Goal: Communication & Community: Answer question/provide support

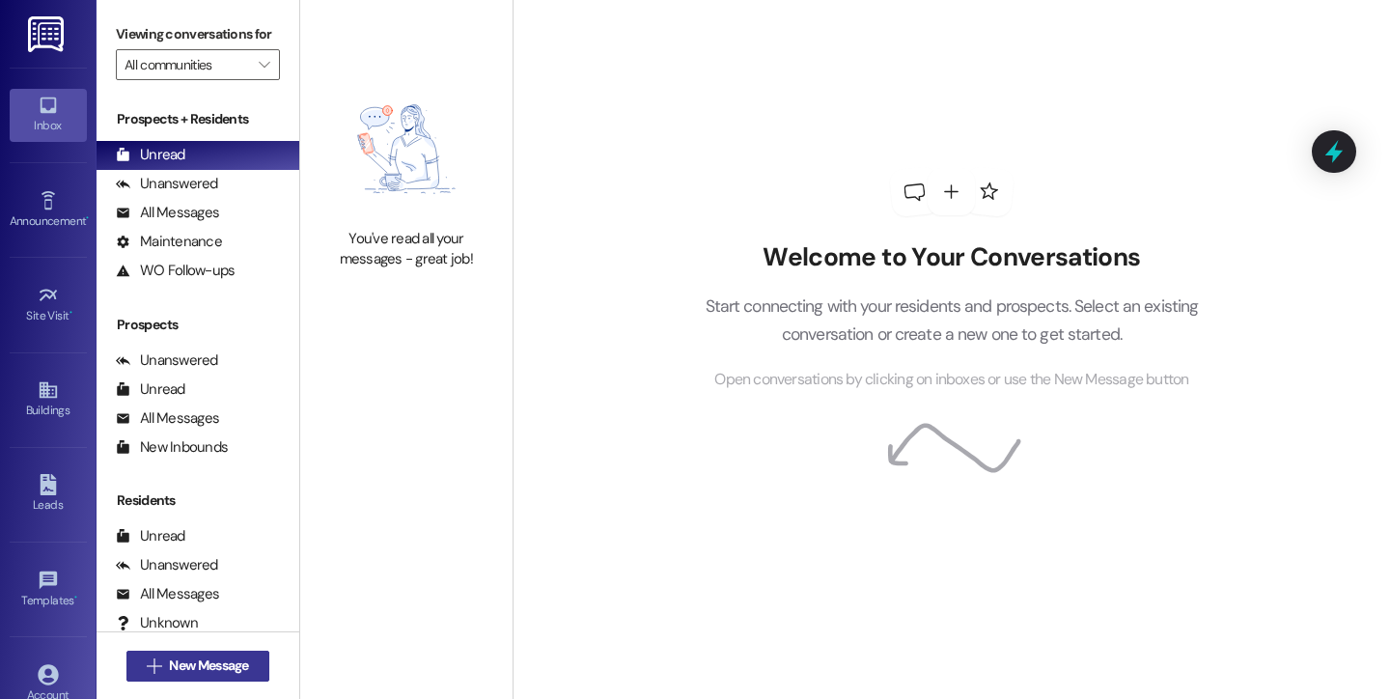
click at [182, 670] on span "New Message" at bounding box center [208, 666] width 79 height 20
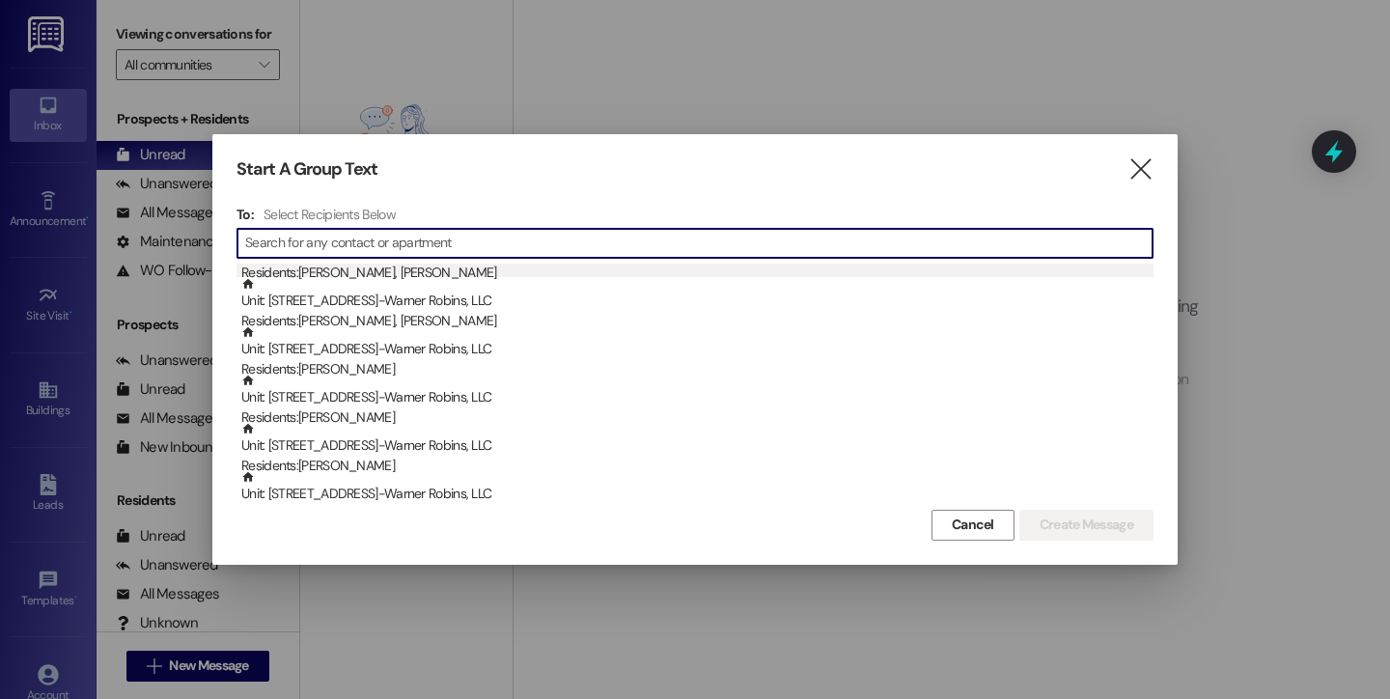
scroll to position [88, 0]
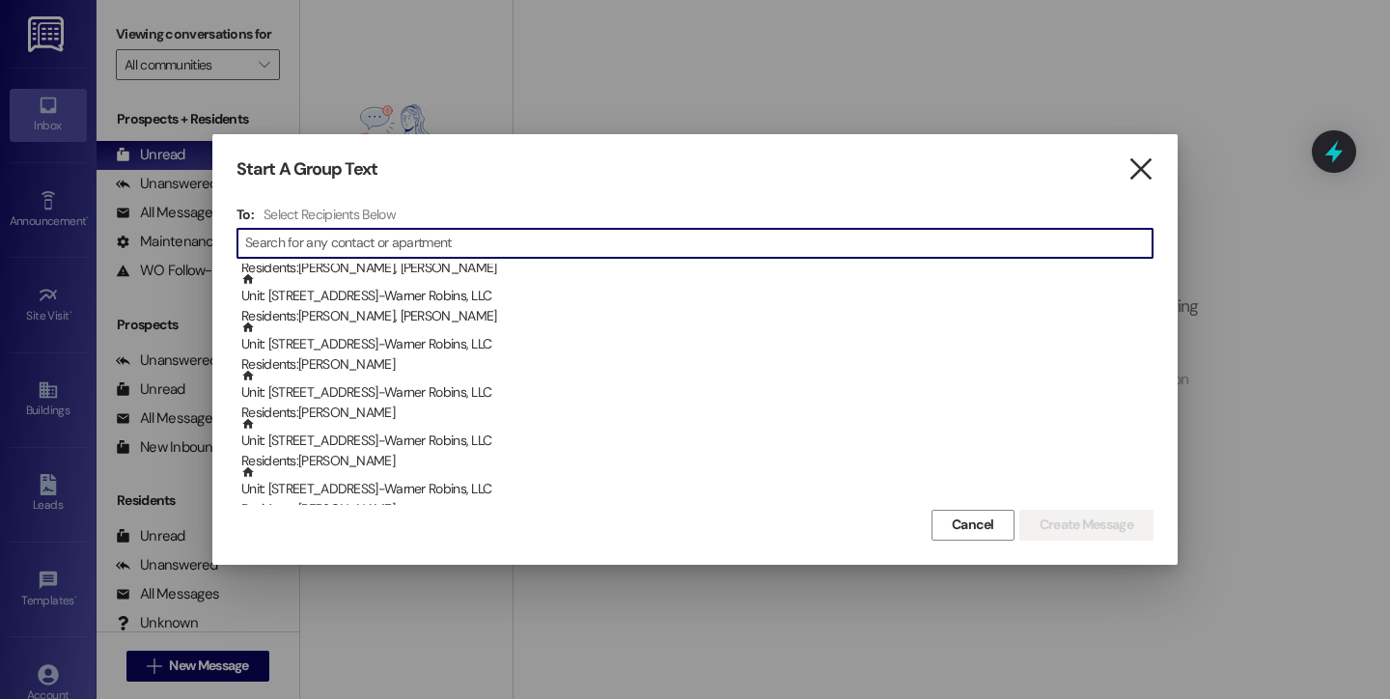
click at [1143, 169] on icon "" at bounding box center [1141, 169] width 26 height 20
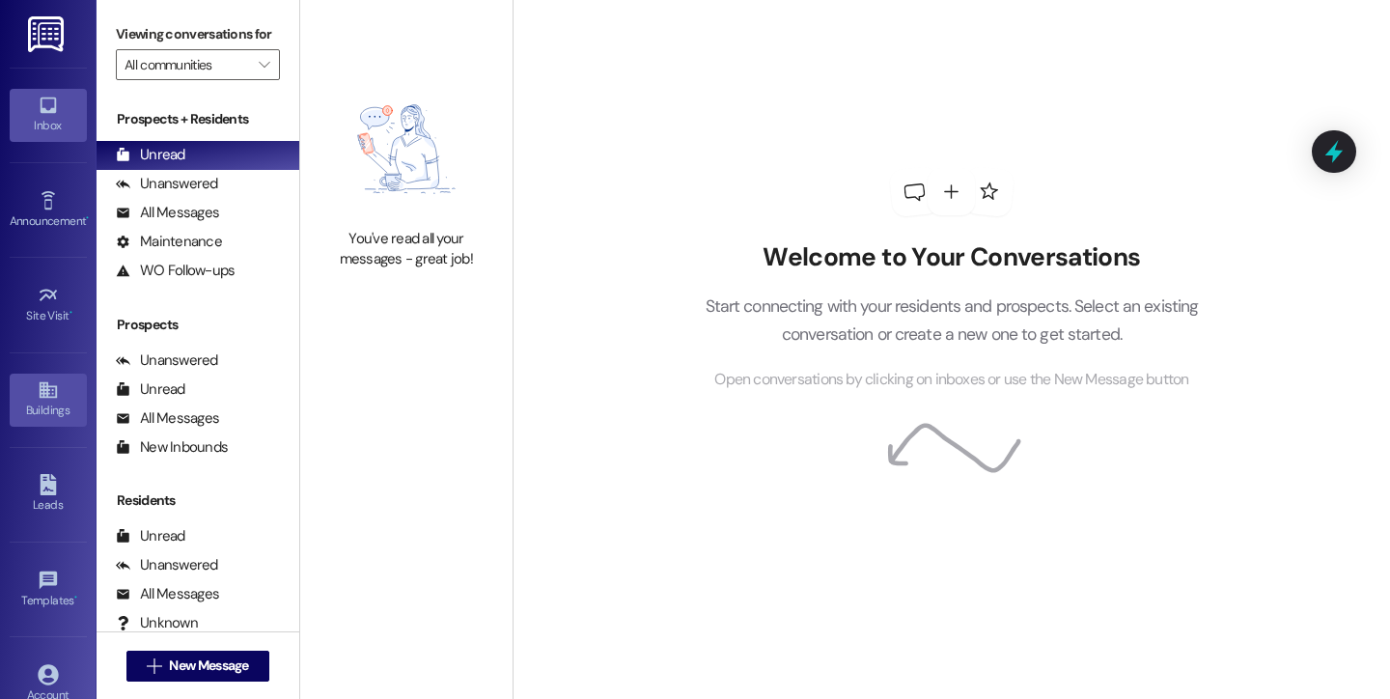
click at [42, 407] on div "Buildings" at bounding box center [48, 410] width 97 height 19
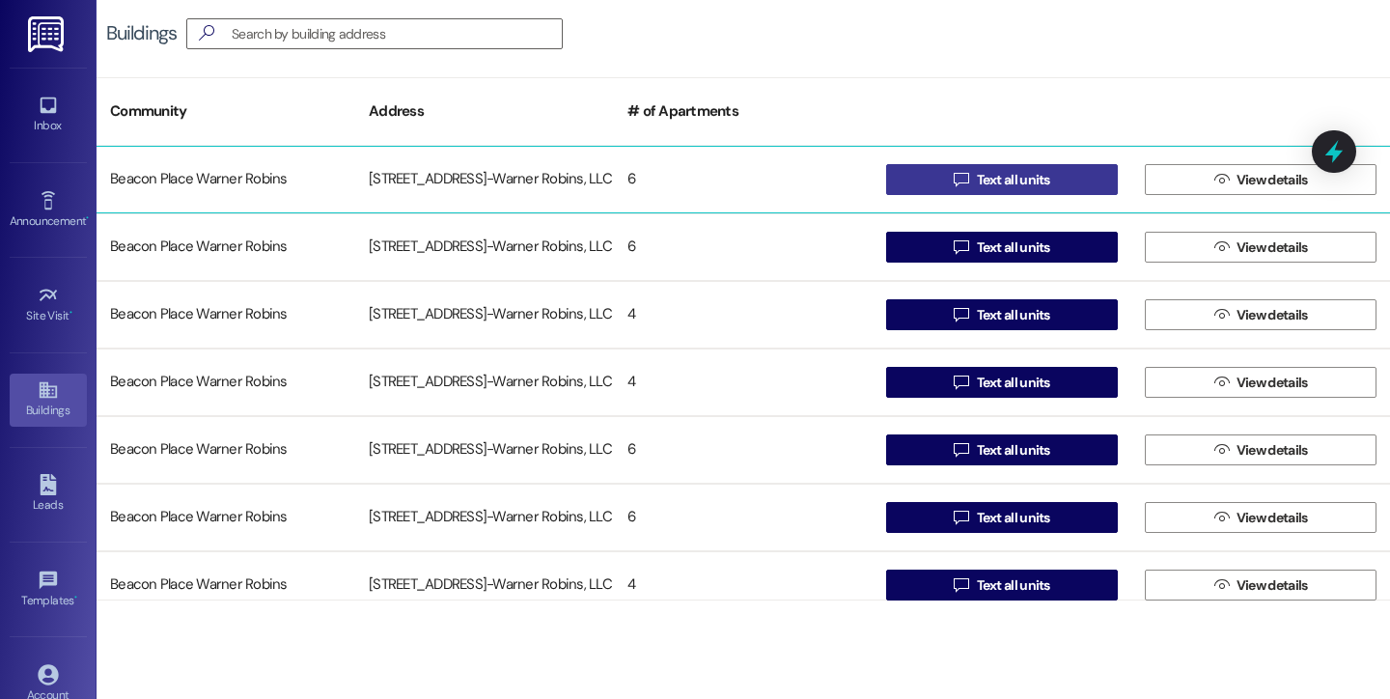
click at [1012, 180] on span "Text all units" at bounding box center [1013, 180] width 73 height 20
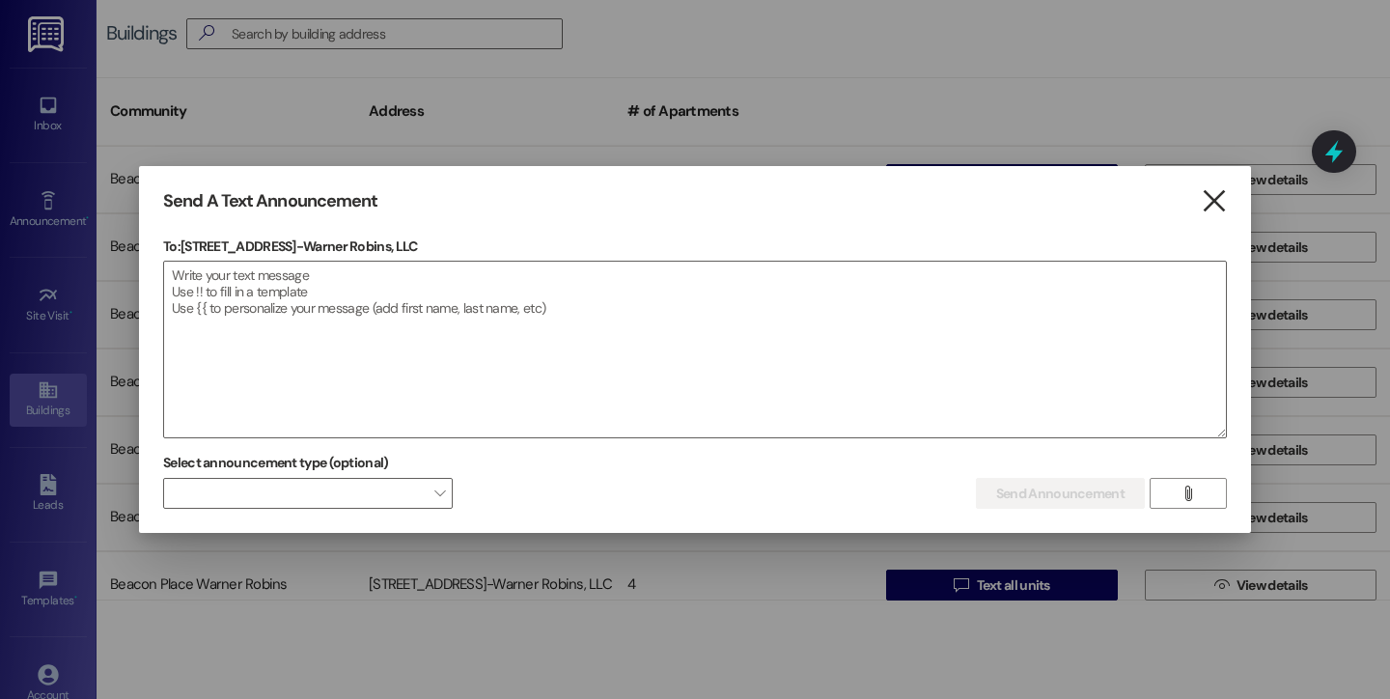
click at [1216, 210] on icon "" at bounding box center [1214, 201] width 26 height 20
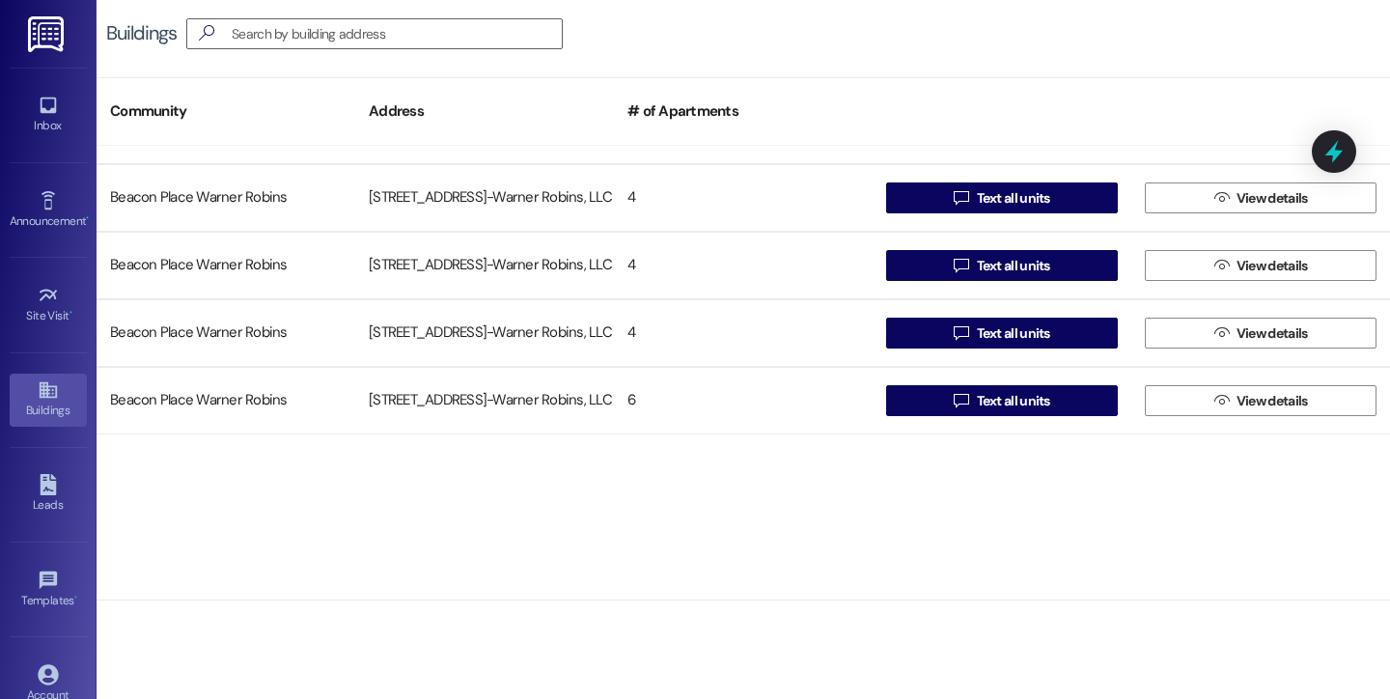
scroll to position [73, 0]
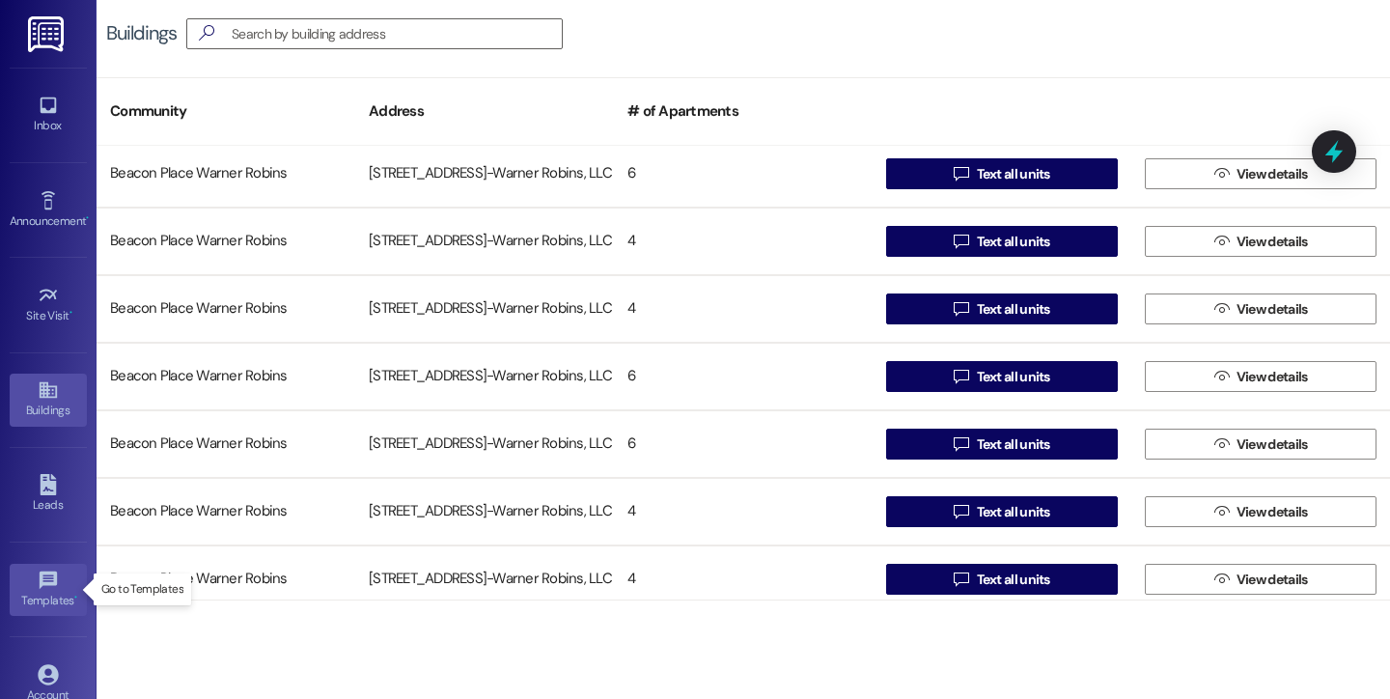
click at [45, 608] on div "Templates •" at bounding box center [48, 600] width 97 height 19
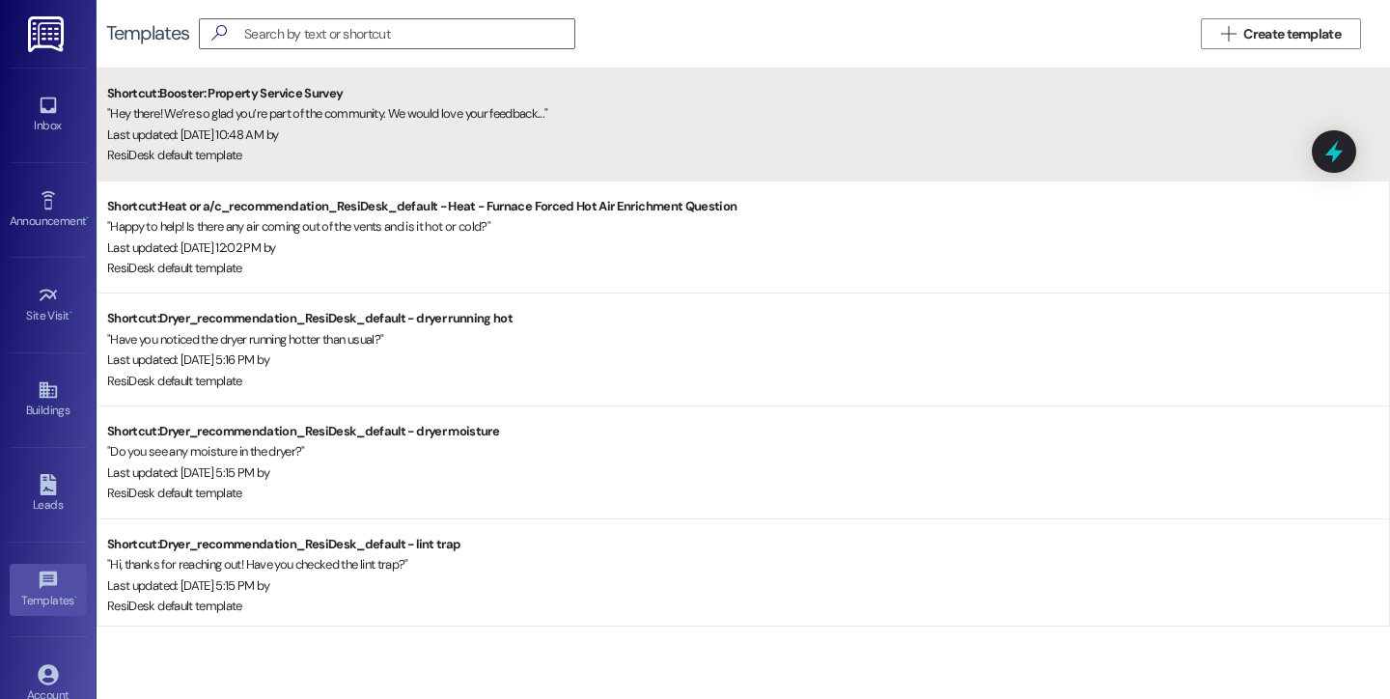
click at [340, 147] on div "ResiDesk default template" at bounding box center [748, 155] width 1282 height 20
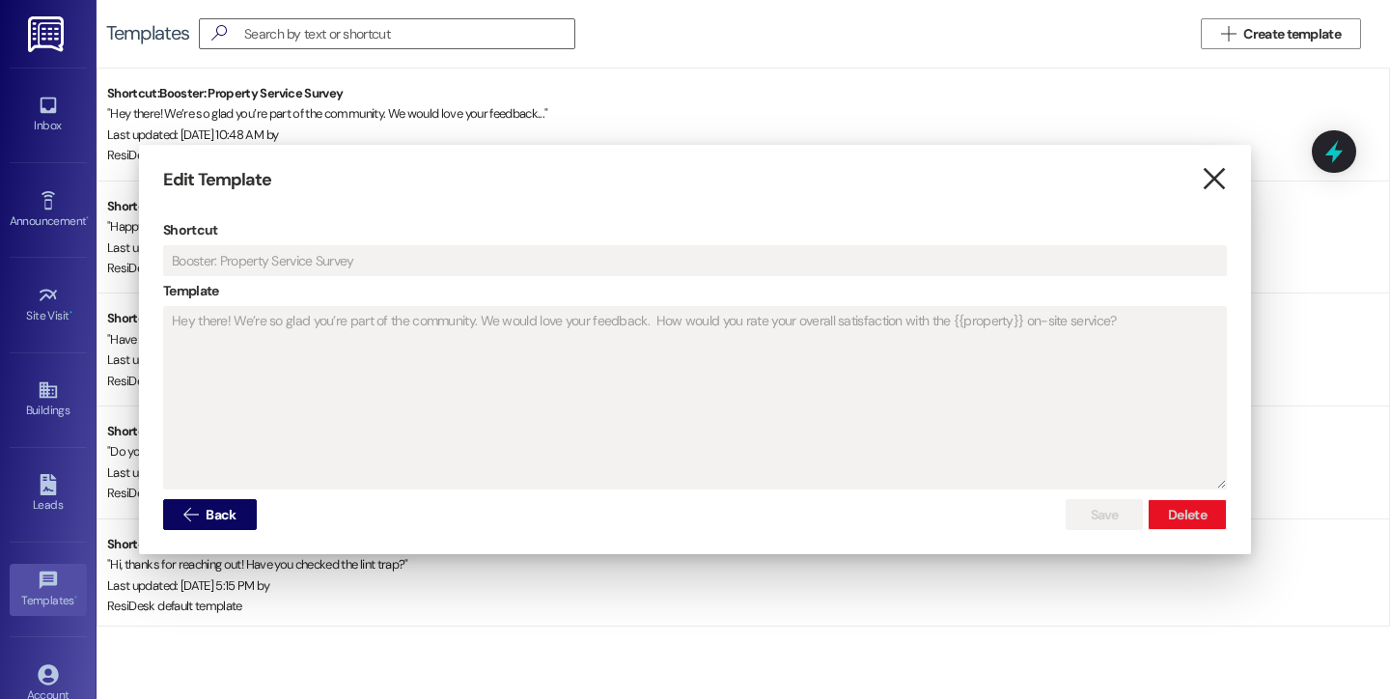
click at [1210, 178] on icon "" at bounding box center [1214, 179] width 26 height 20
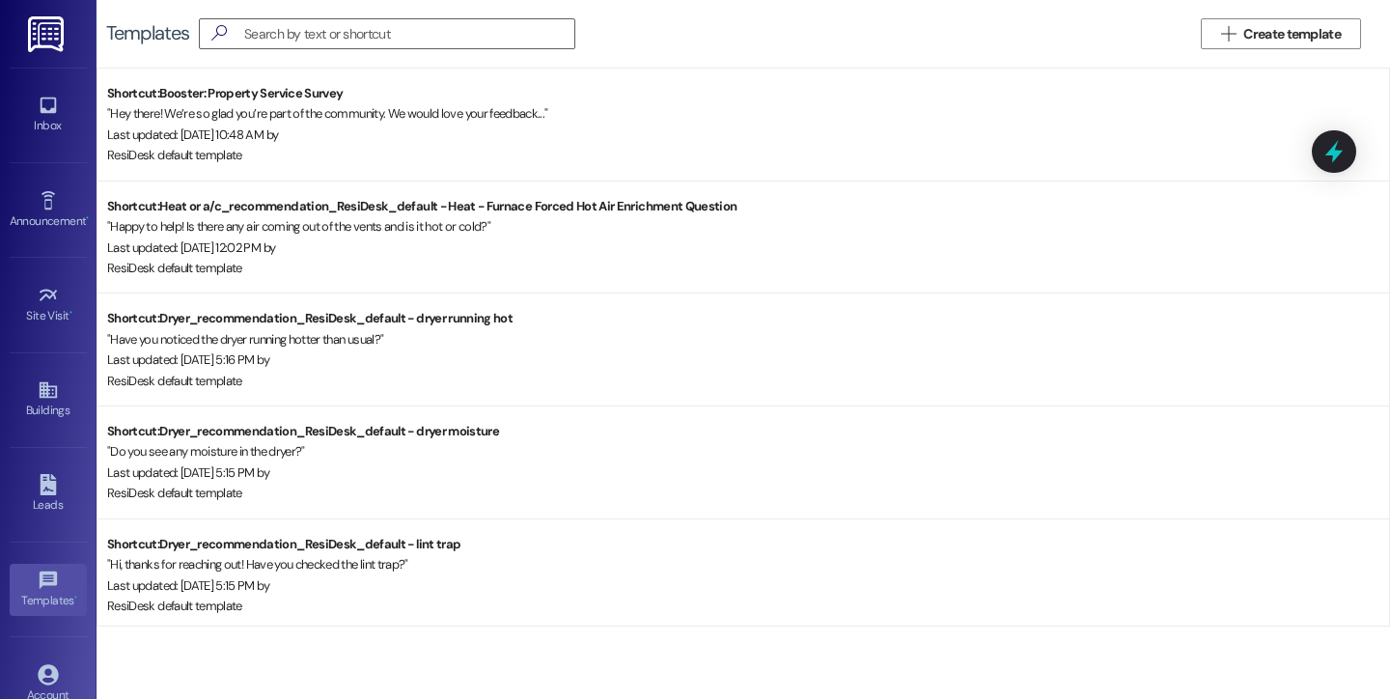
click at [42, 265] on div "Site Visit • Go to Site Visit" at bounding box center [48, 304] width 77 height 95
click at [42, 206] on icon at bounding box center [48, 200] width 21 height 21
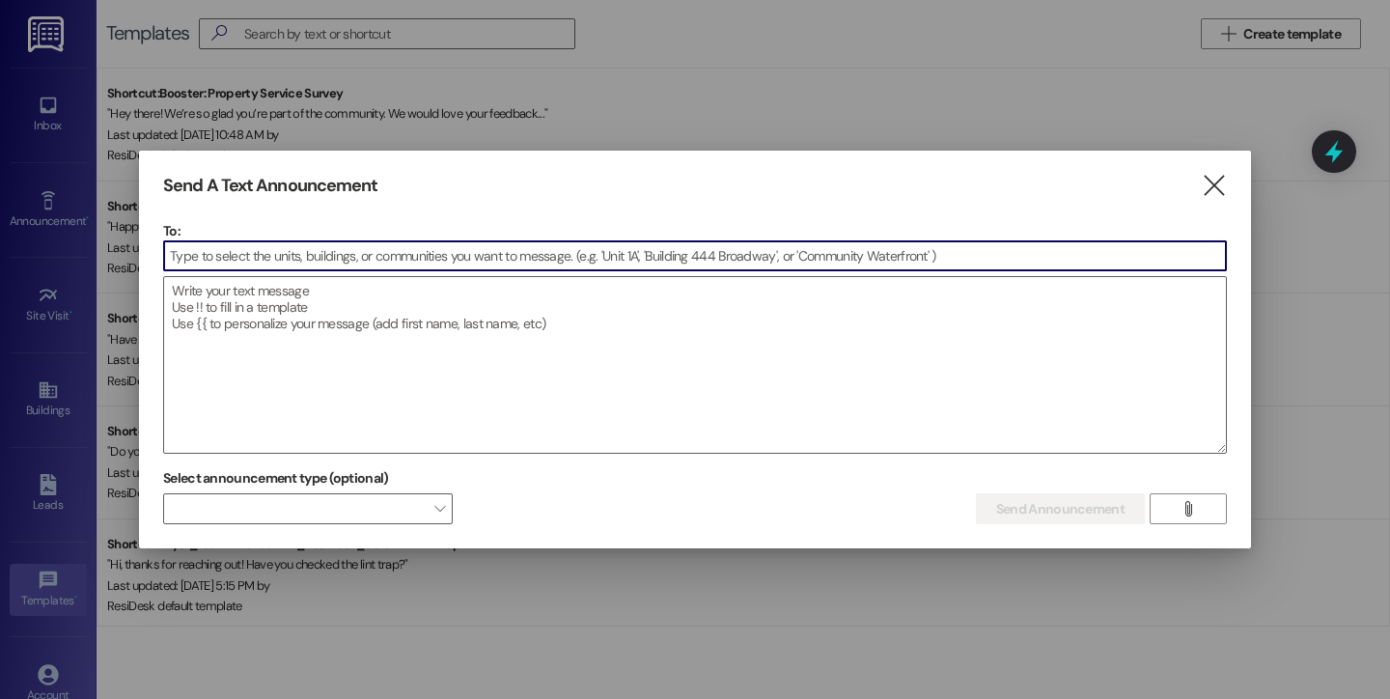
click at [293, 260] on input at bounding box center [695, 255] width 1062 height 29
type input "a"
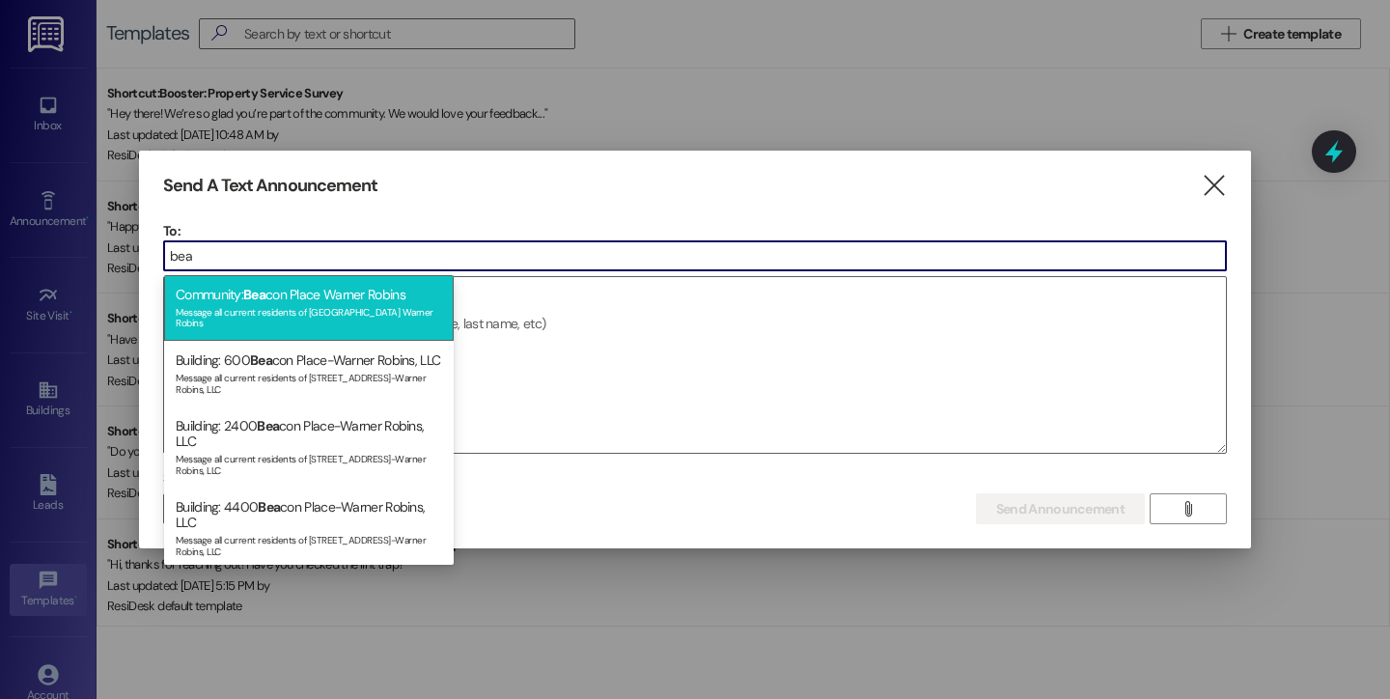
type input "bea"
click at [327, 304] on div "Message all current residents of [GEOGRAPHIC_DATA] Warner Robins" at bounding box center [309, 315] width 266 height 27
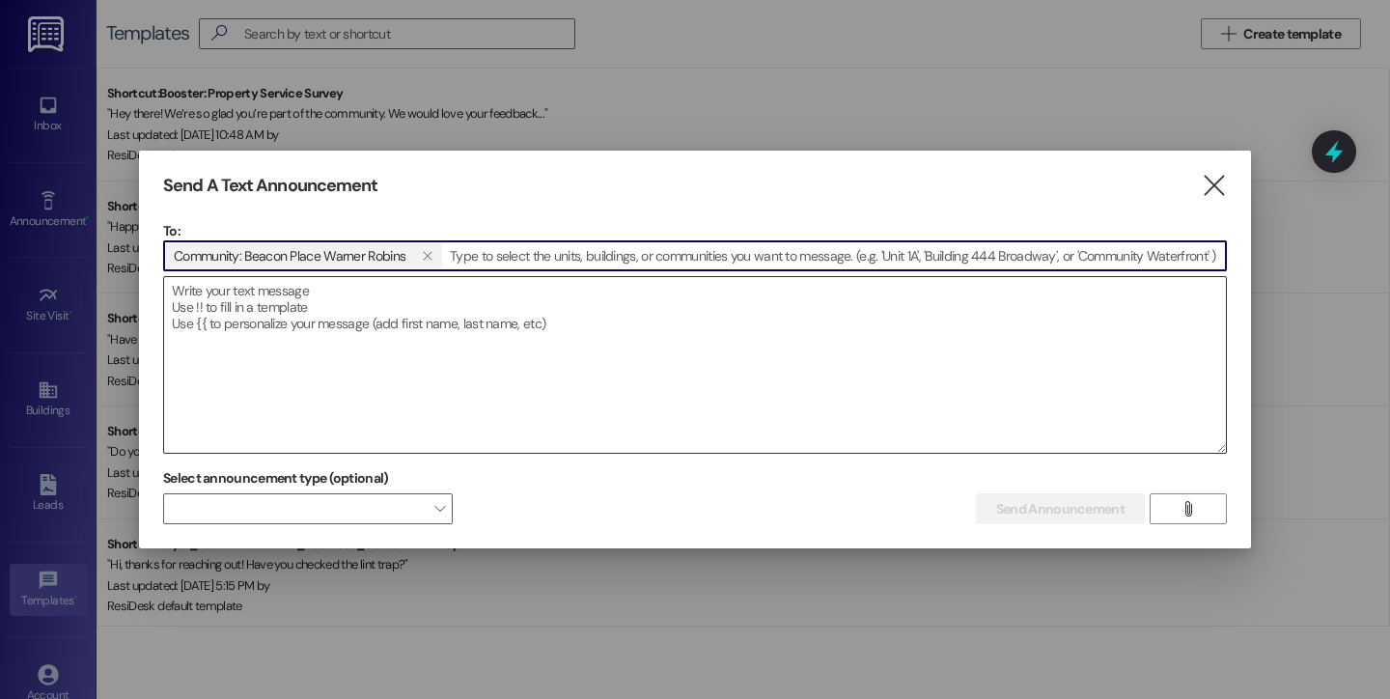
click at [438, 323] on textarea at bounding box center [695, 365] width 1062 height 176
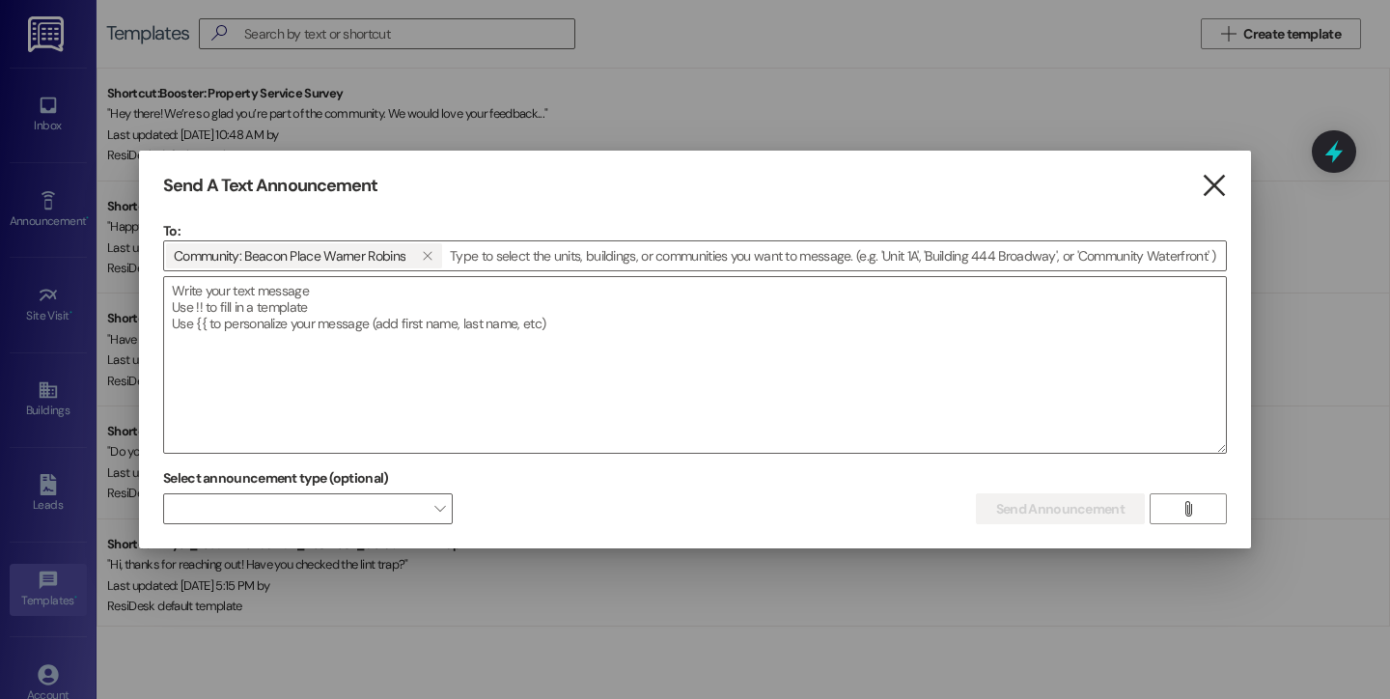
click at [1210, 186] on icon "" at bounding box center [1214, 186] width 26 height 20
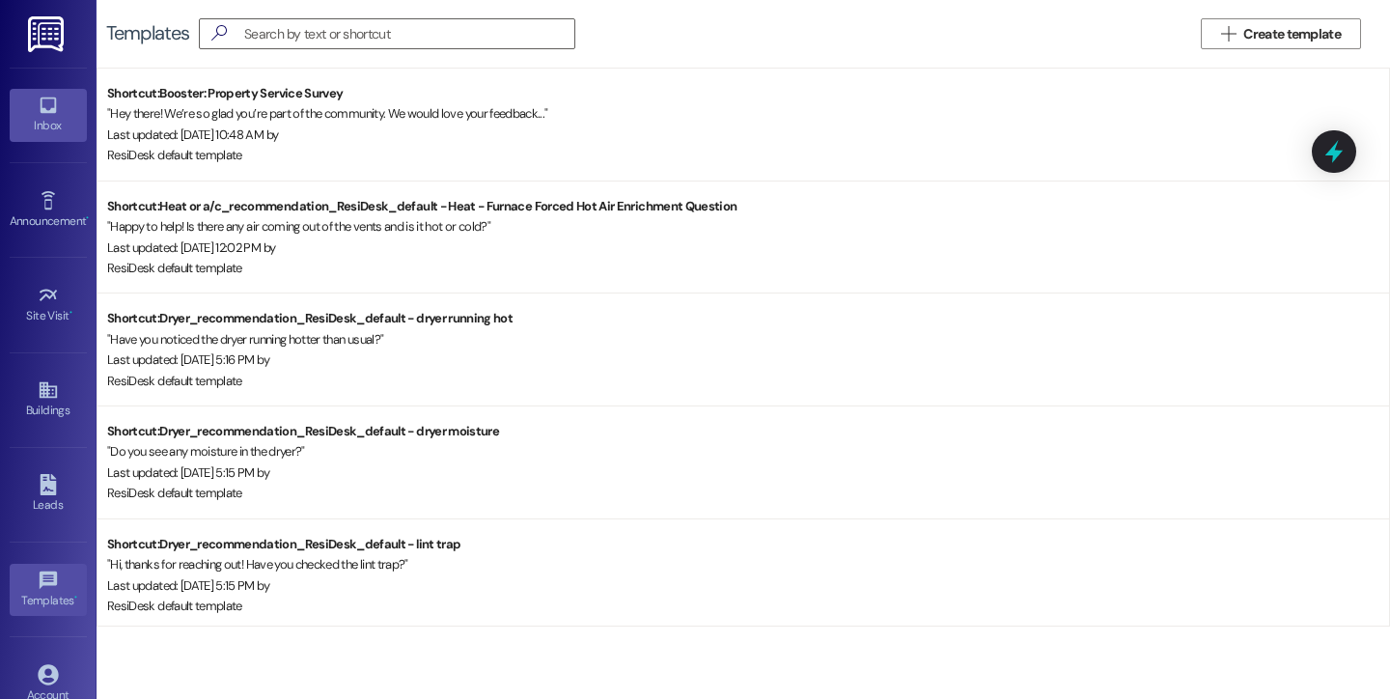
click at [70, 114] on link "Inbox" at bounding box center [48, 115] width 77 height 52
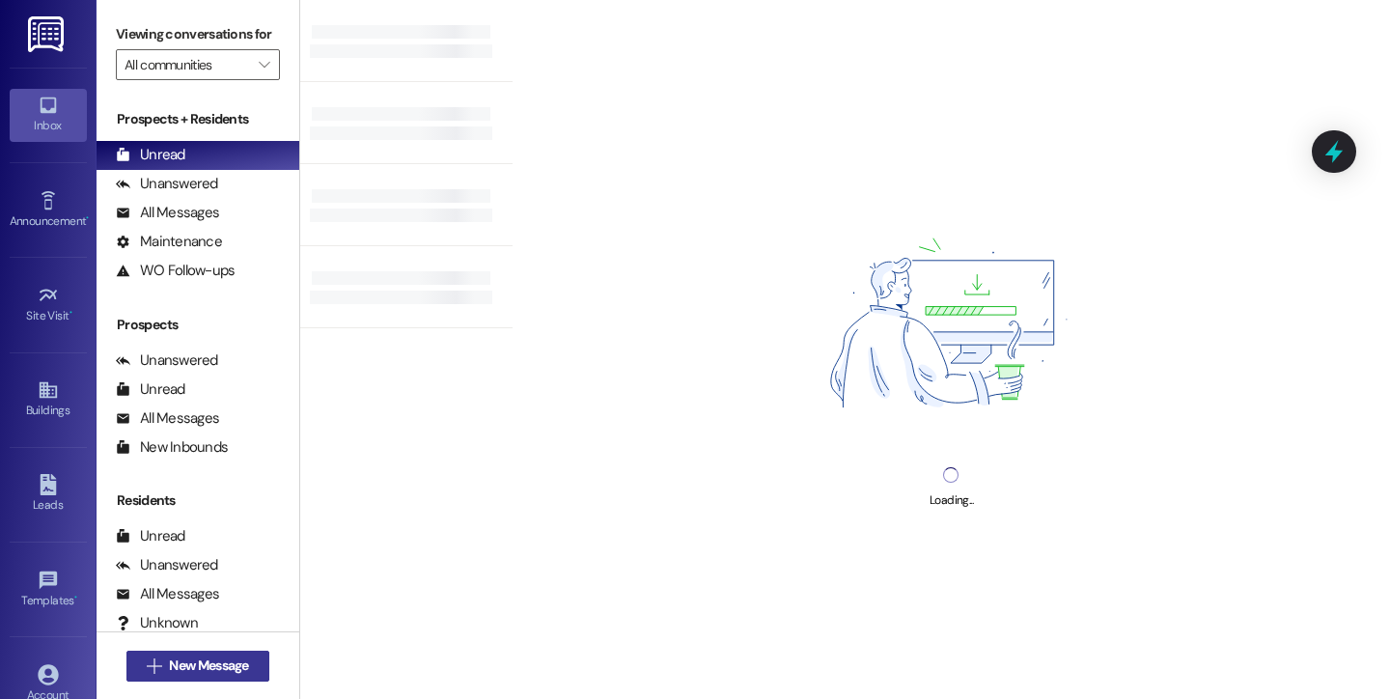
click at [216, 655] on button " New Message" at bounding box center [197, 666] width 143 height 31
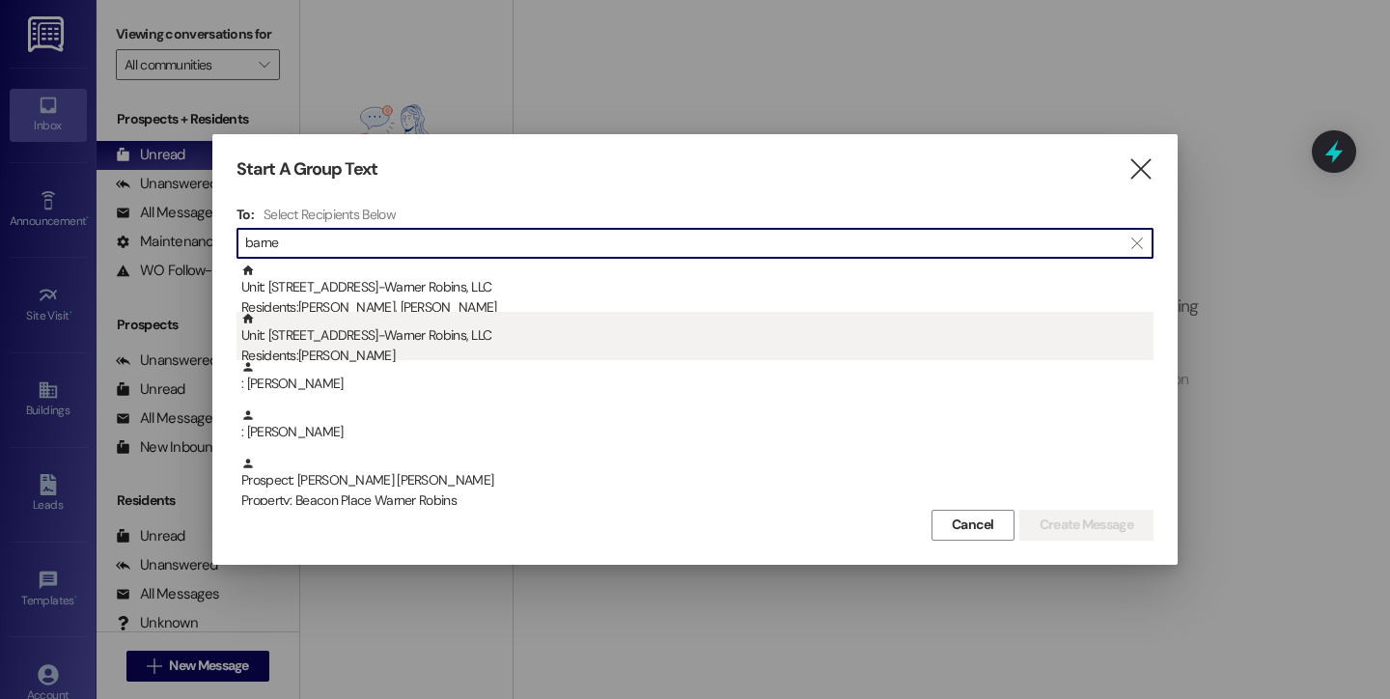
type input "barne"
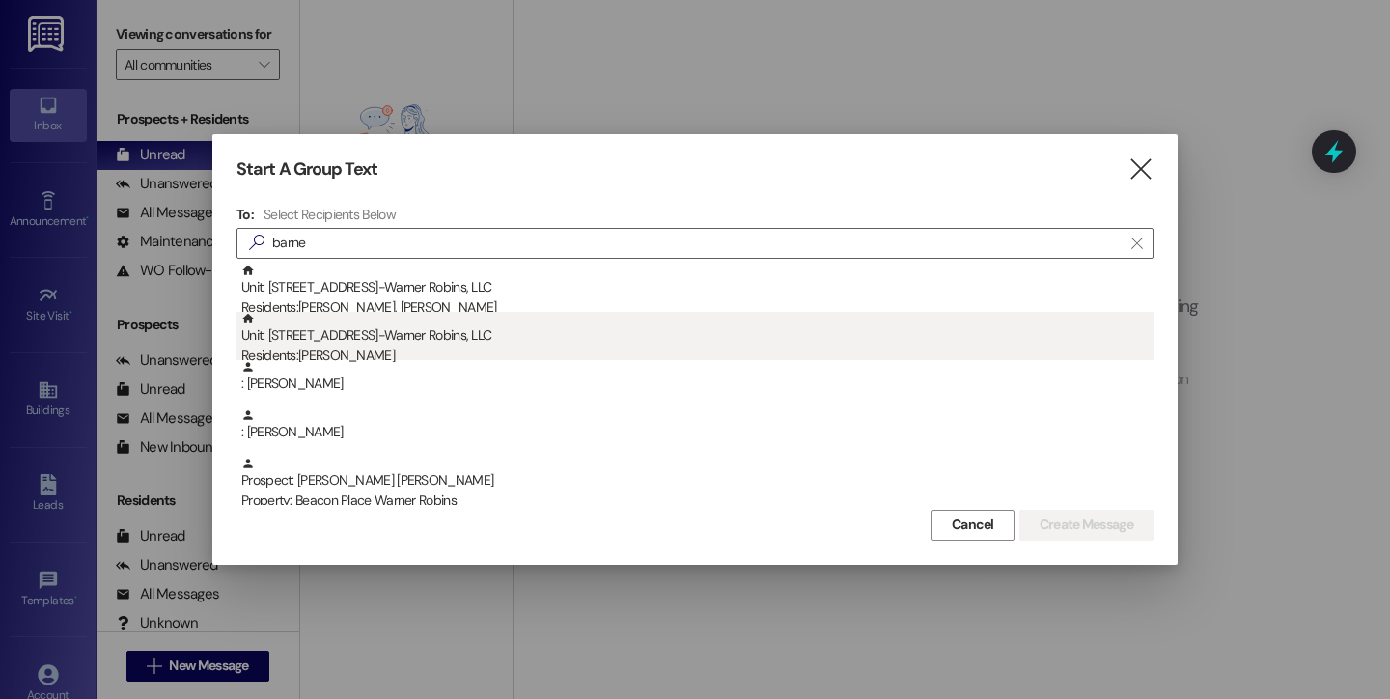
click at [393, 349] on div "Residents: [PERSON_NAME]" at bounding box center [697, 356] width 912 height 20
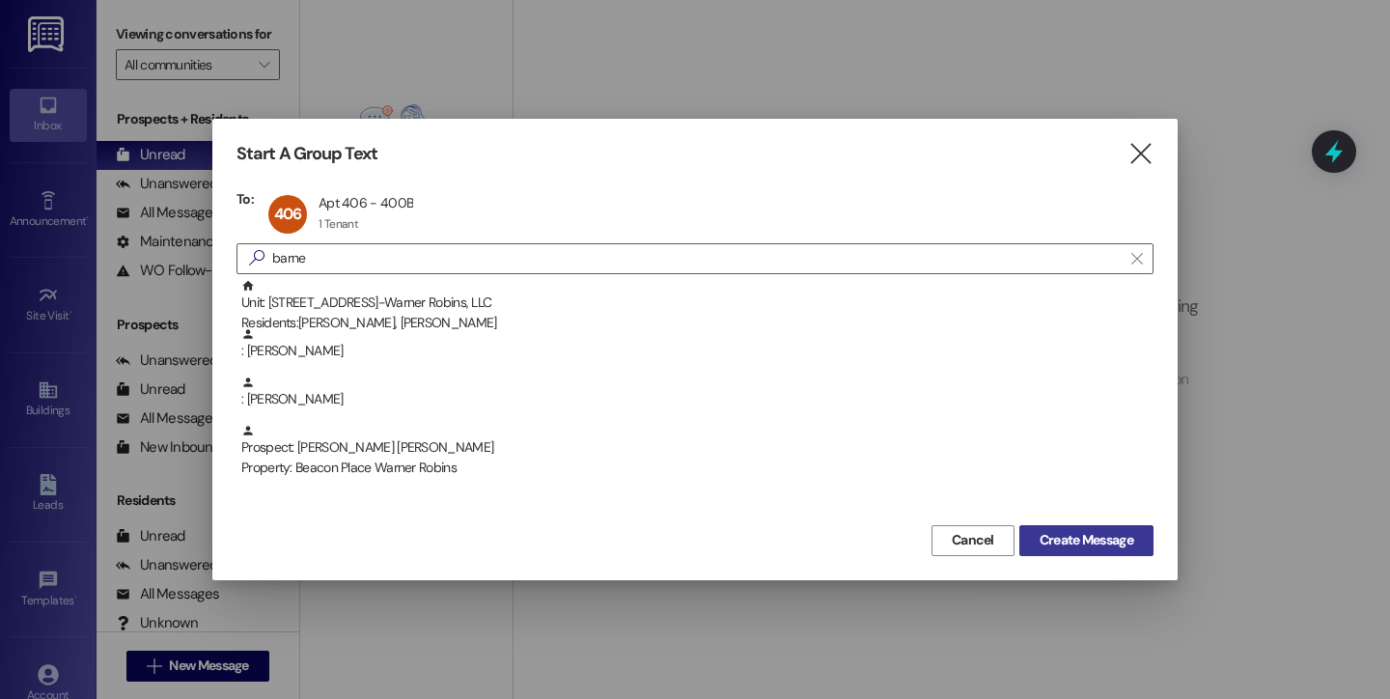
click at [1055, 538] on span "Create Message" at bounding box center [1087, 540] width 94 height 20
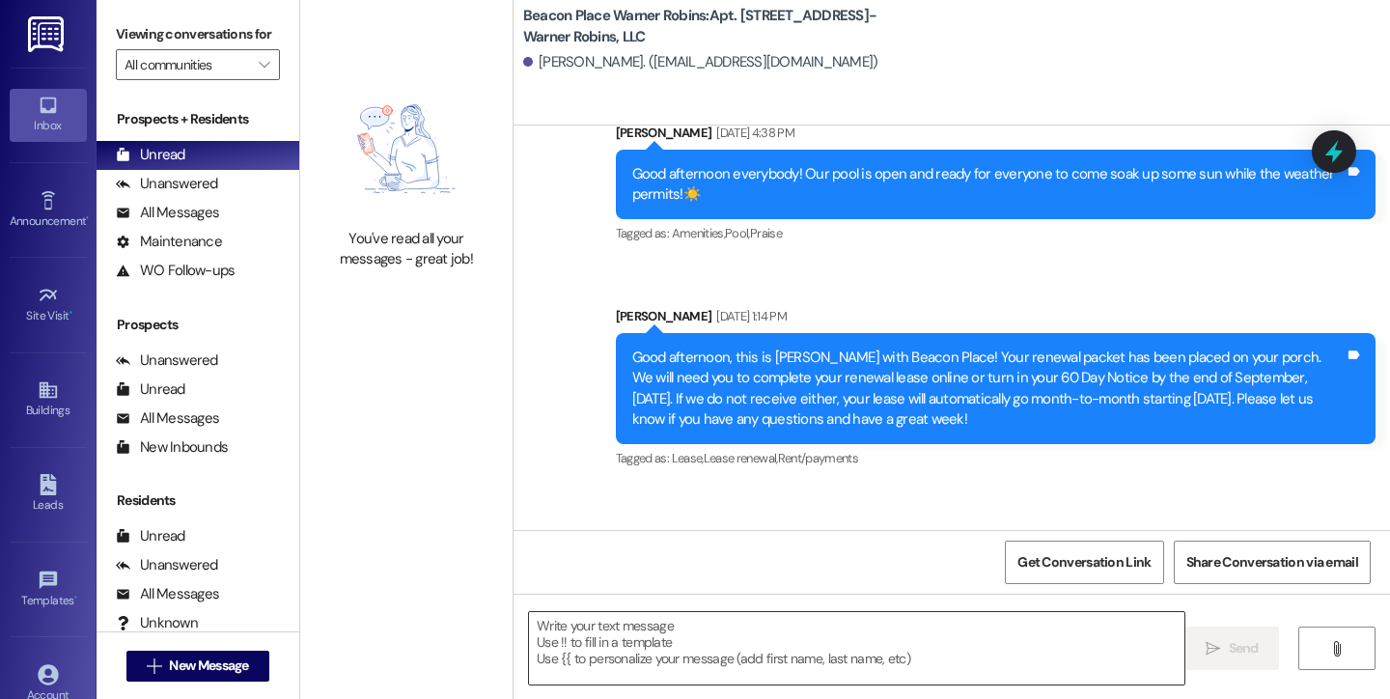
scroll to position [43506, 0]
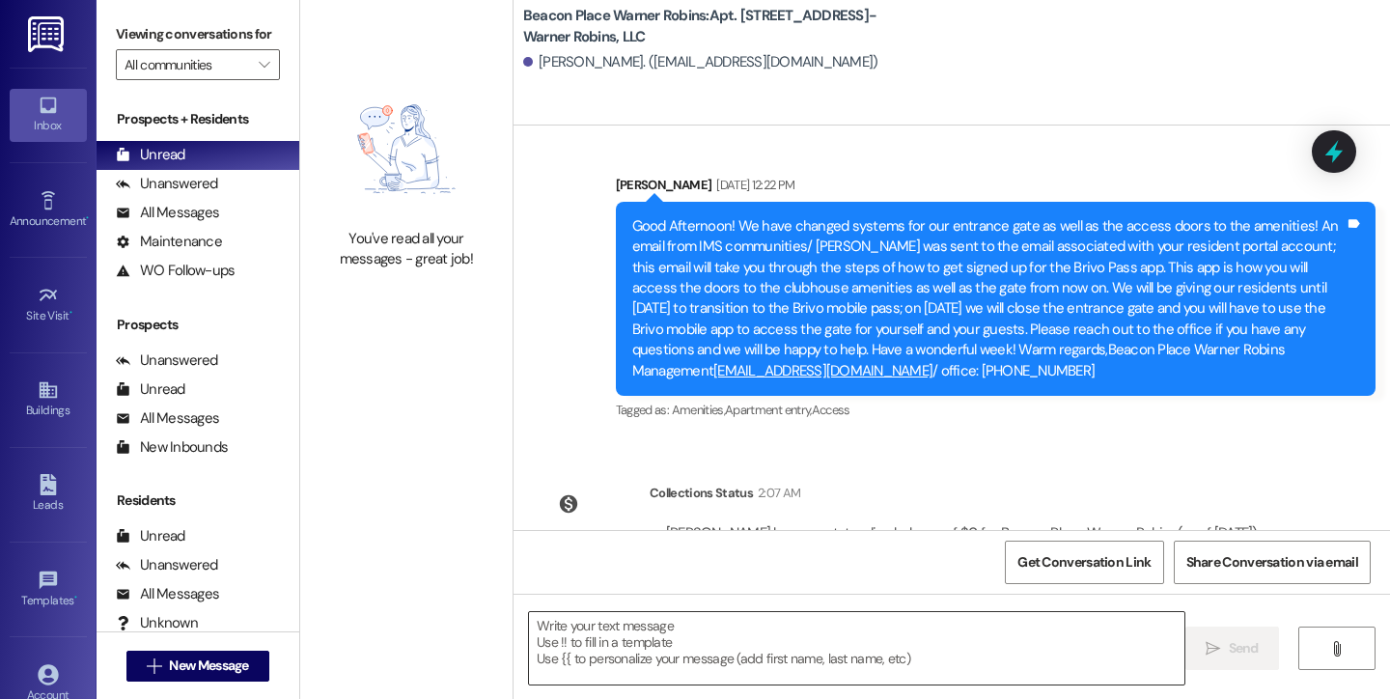
click at [817, 638] on textarea at bounding box center [857, 648] width 656 height 72
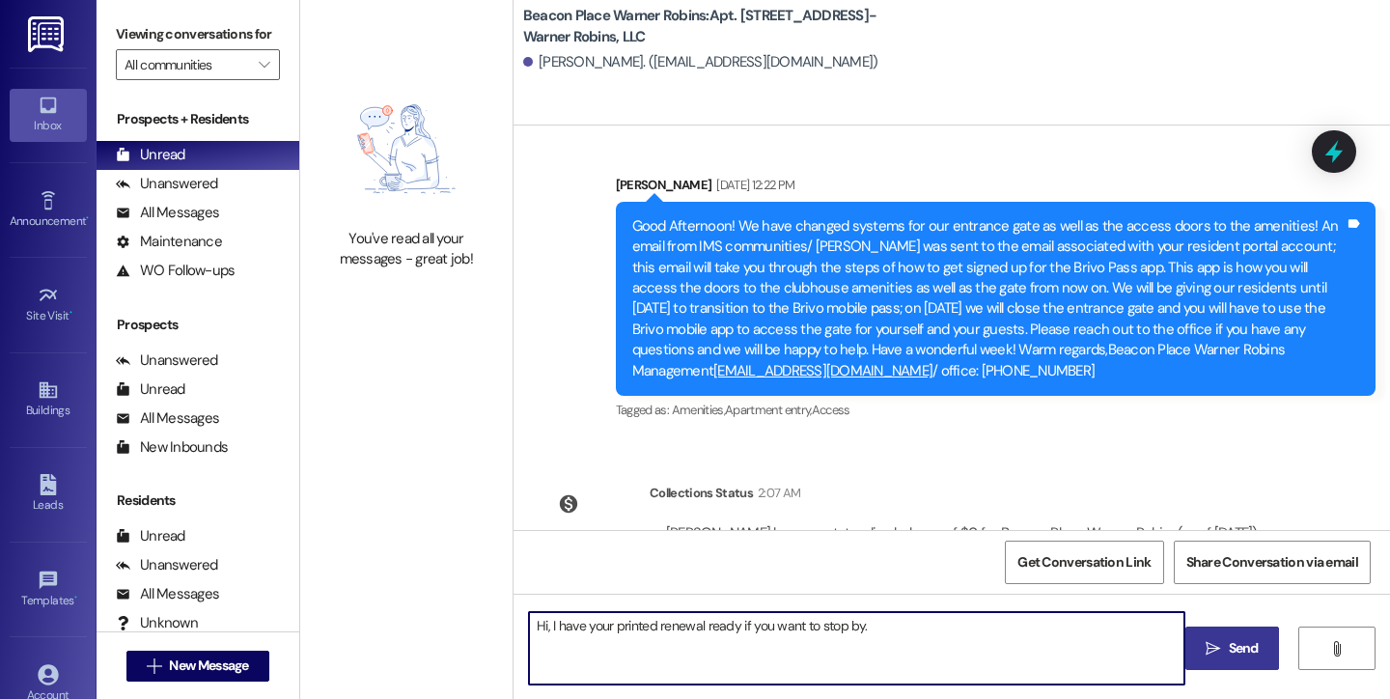
type textarea "Hi, I have your printed renewal ready if you want to stop by."
click at [1224, 660] on button " Send" at bounding box center [1233, 648] width 94 height 43
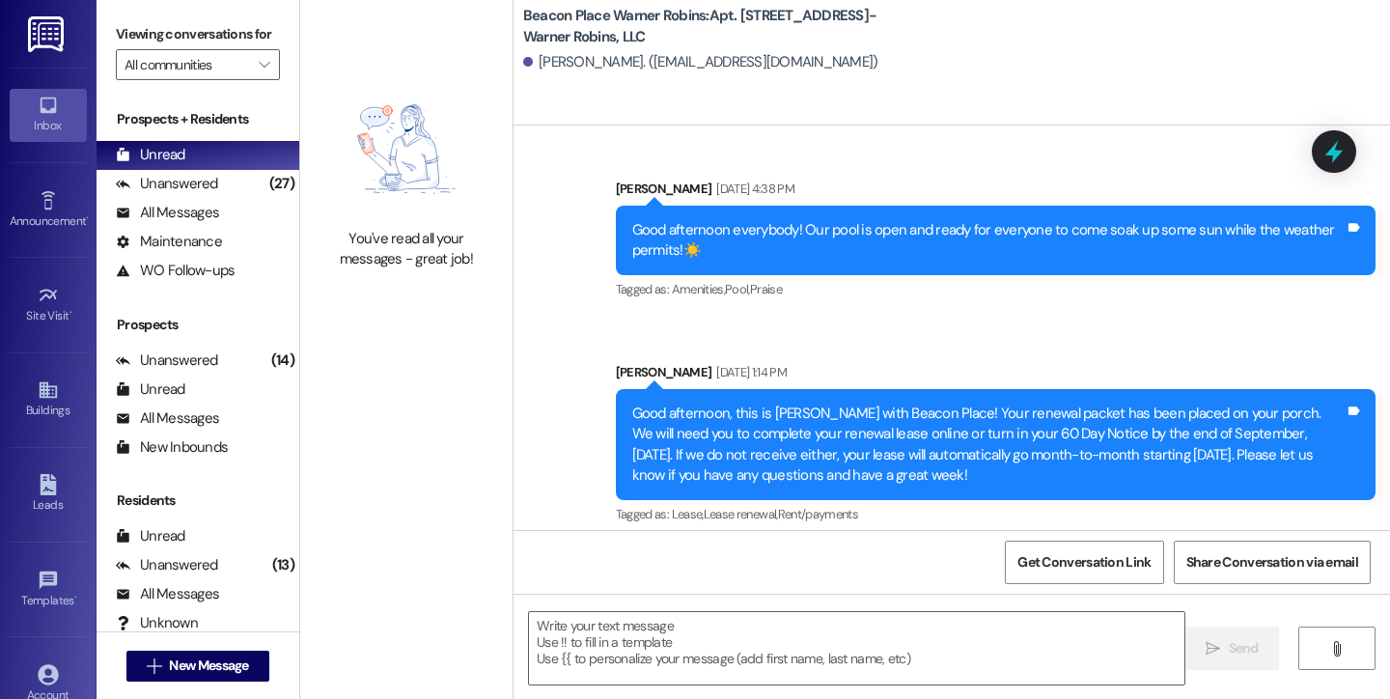
scroll to position [43641, 0]
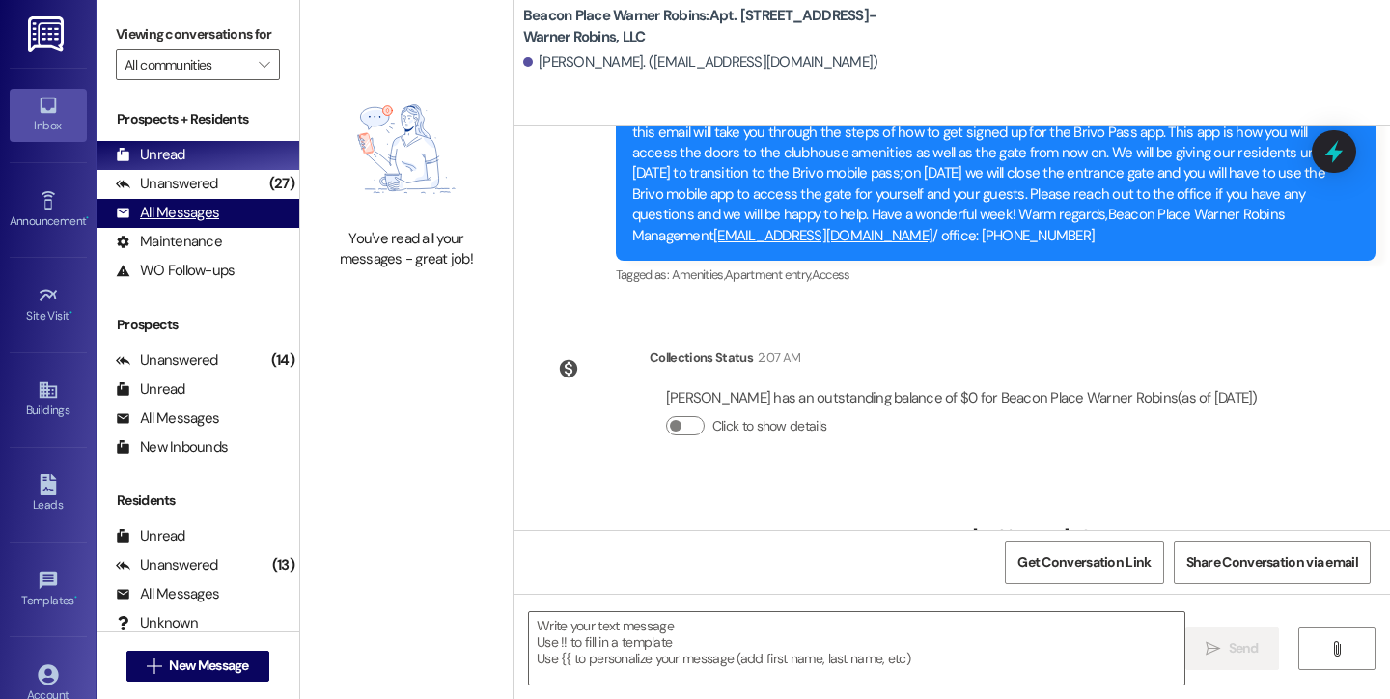
click at [198, 223] on div "All Messages" at bounding box center [167, 213] width 103 height 20
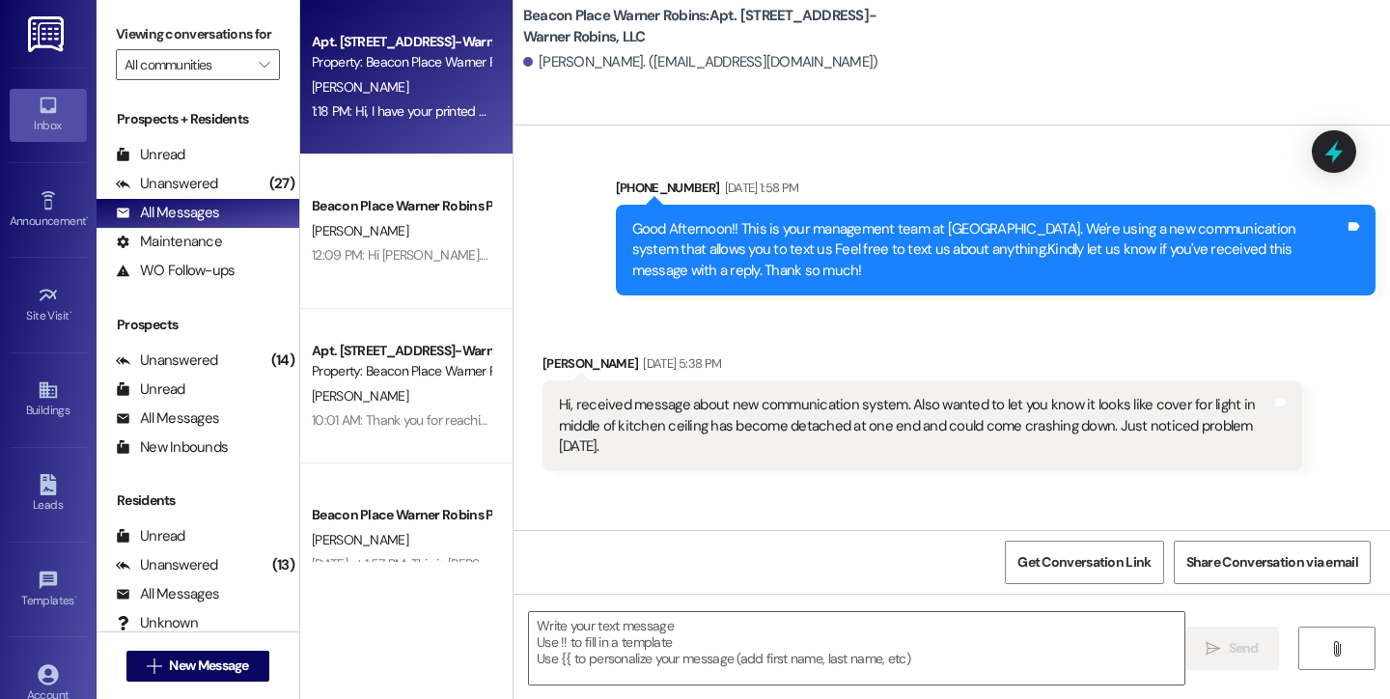
scroll to position [0, 0]
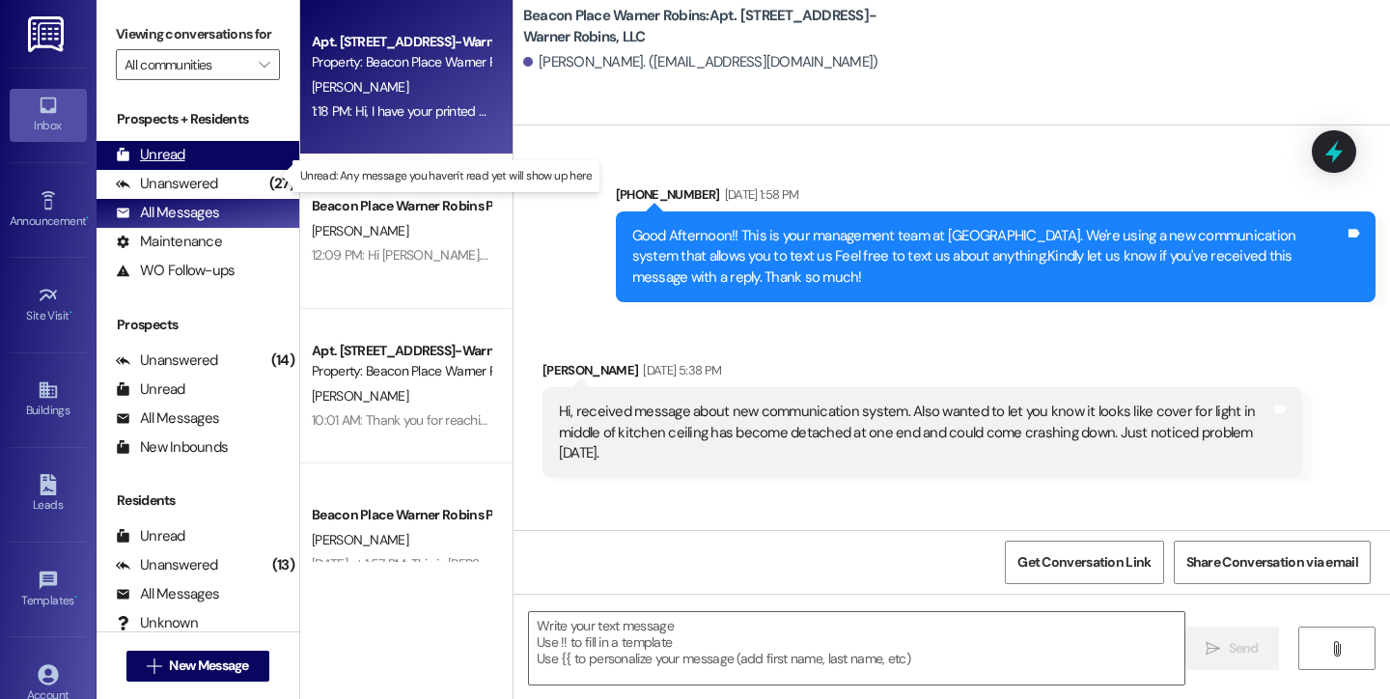
click at [165, 165] on div "Unread" at bounding box center [151, 155] width 70 height 20
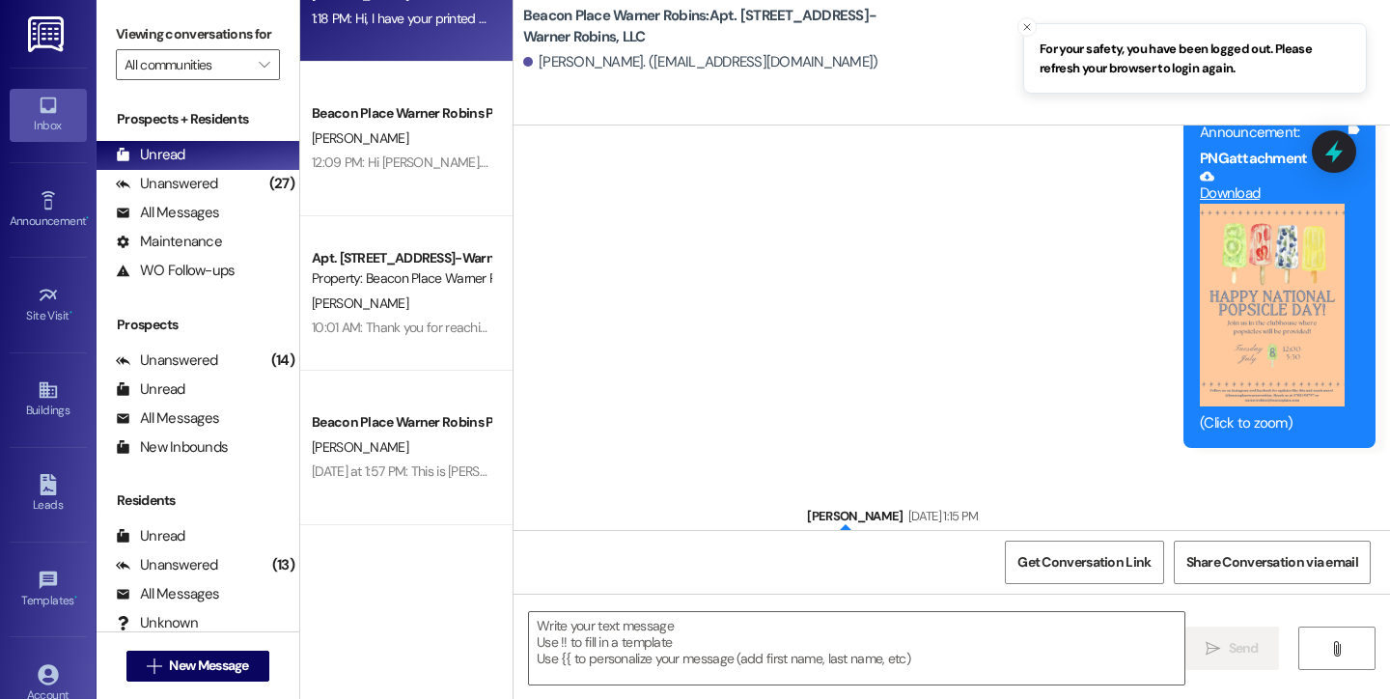
scroll to position [43641, 0]
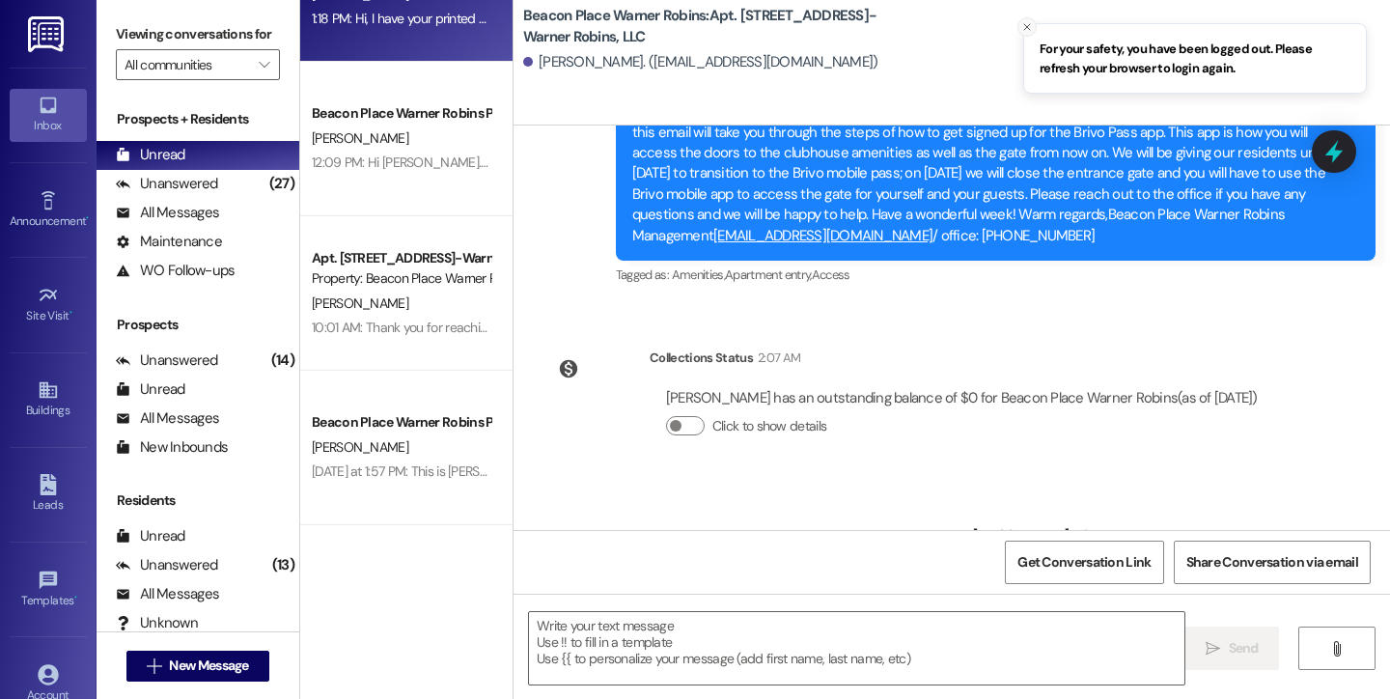
click at [1023, 28] on icon "Close toast" at bounding box center [1028, 27] width 12 height 12
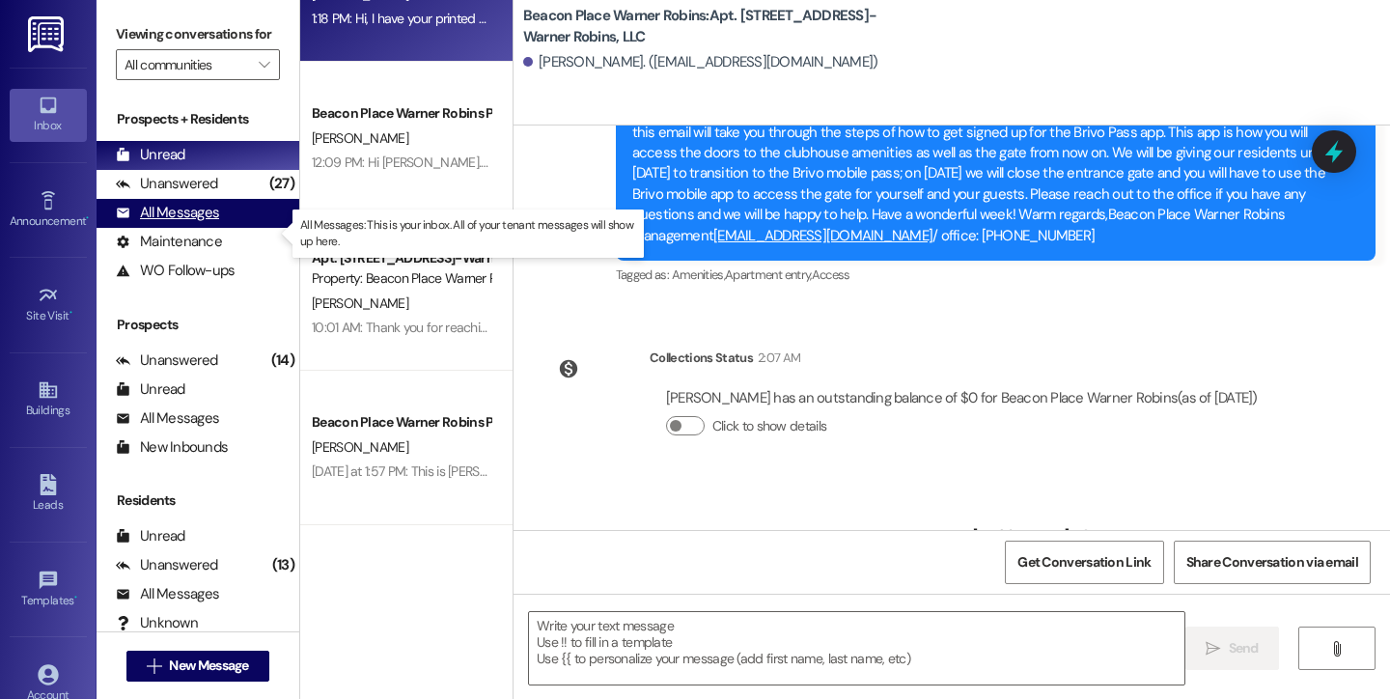
click at [230, 228] on div "All Messages (undefined)" at bounding box center [198, 213] width 203 height 29
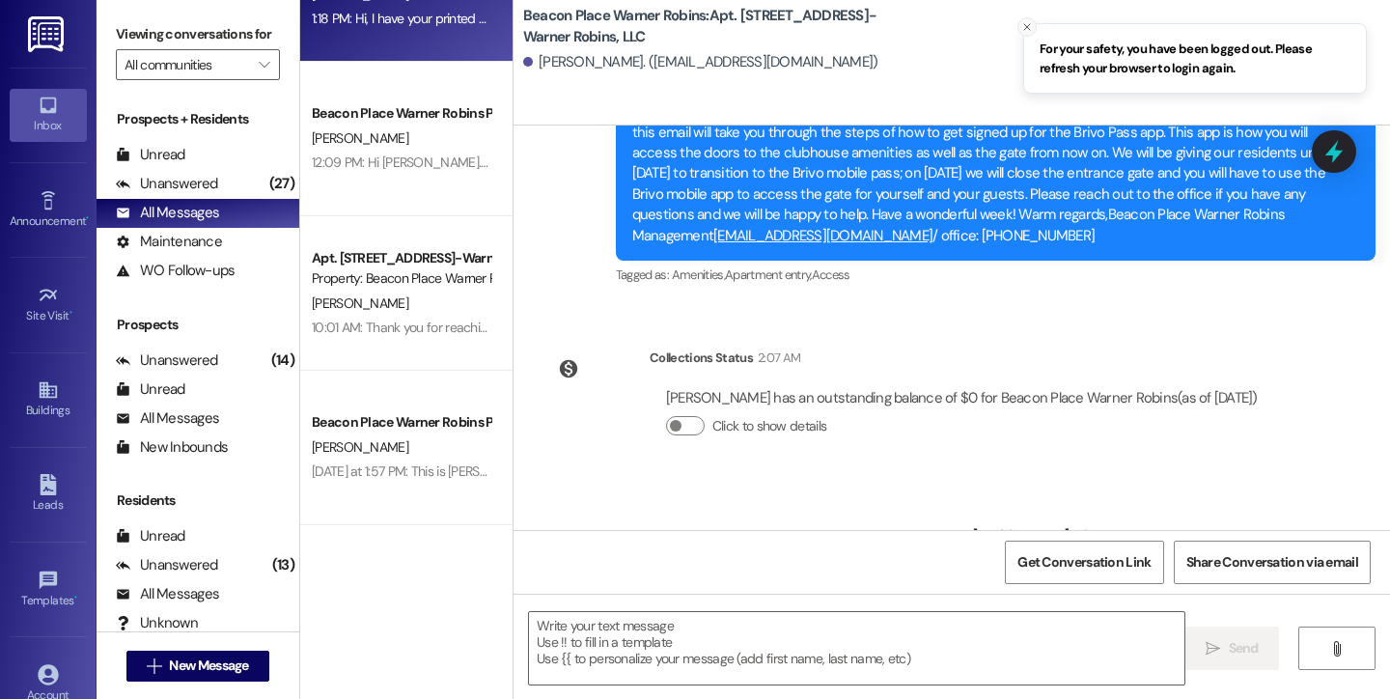
click at [1027, 21] on icon "Close toast" at bounding box center [1028, 27] width 12 height 12
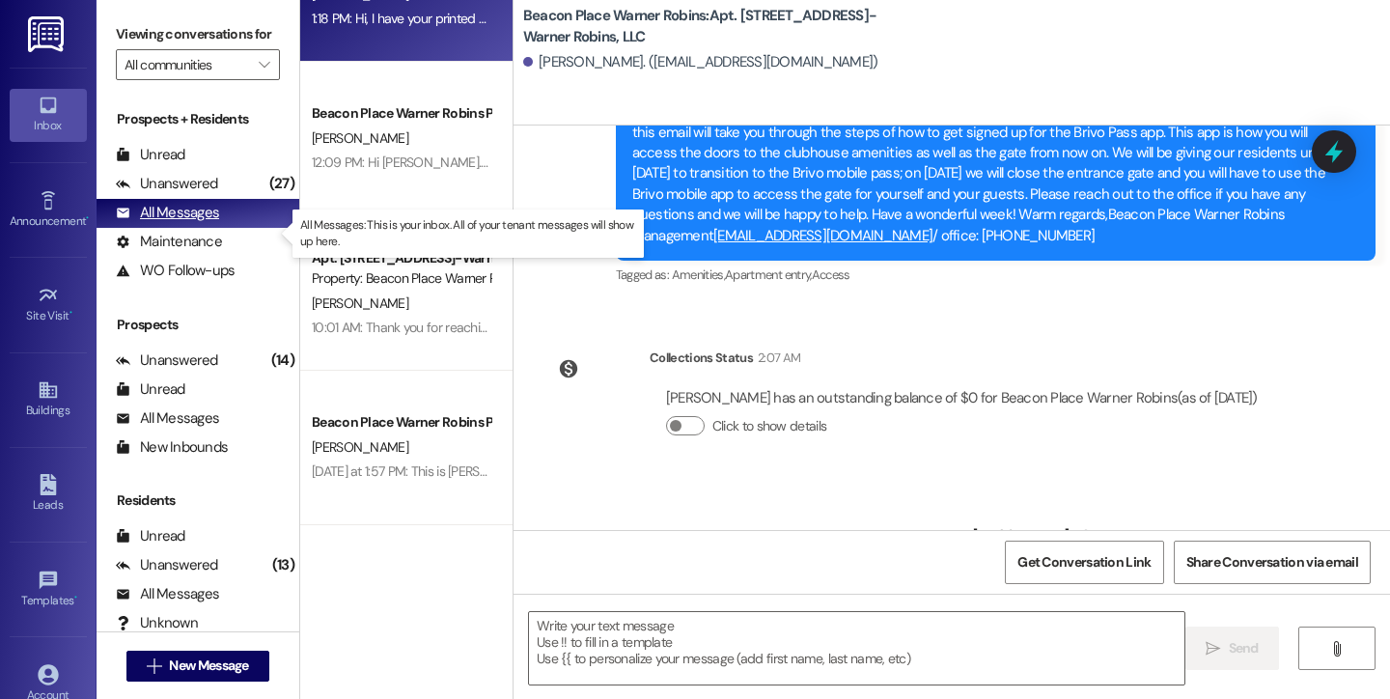
click at [143, 223] on div "All Messages" at bounding box center [167, 213] width 103 height 20
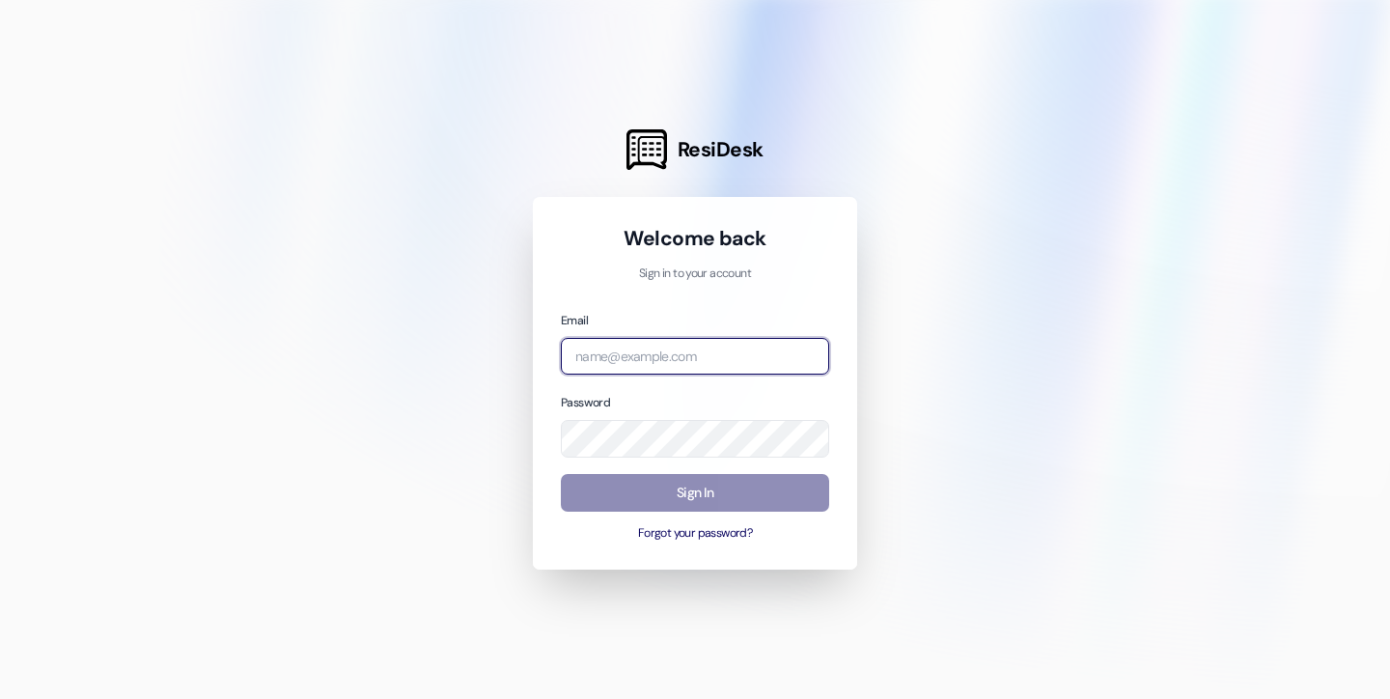
type input "[EMAIL_ADDRESS][DOMAIN_NAME]"
click at [693, 498] on button "Sign In" at bounding box center [695, 493] width 268 height 38
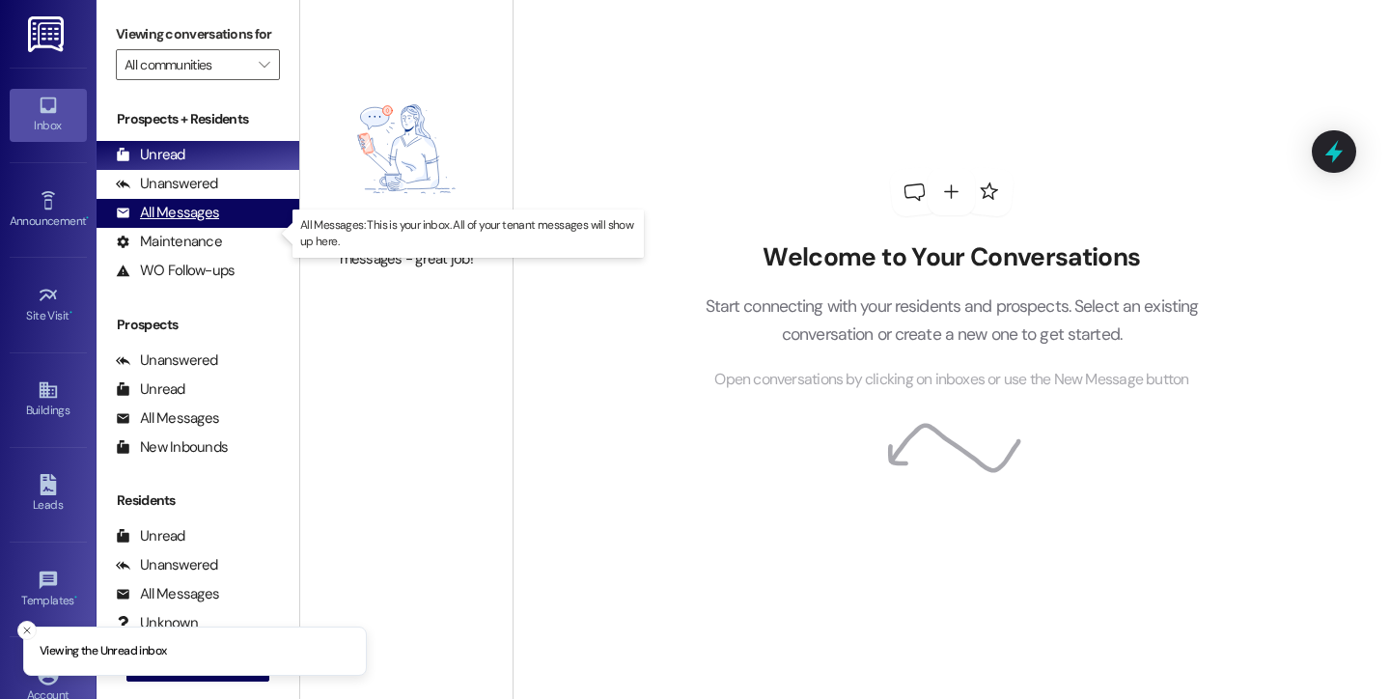
click at [158, 223] on div "All Messages" at bounding box center [167, 213] width 103 height 20
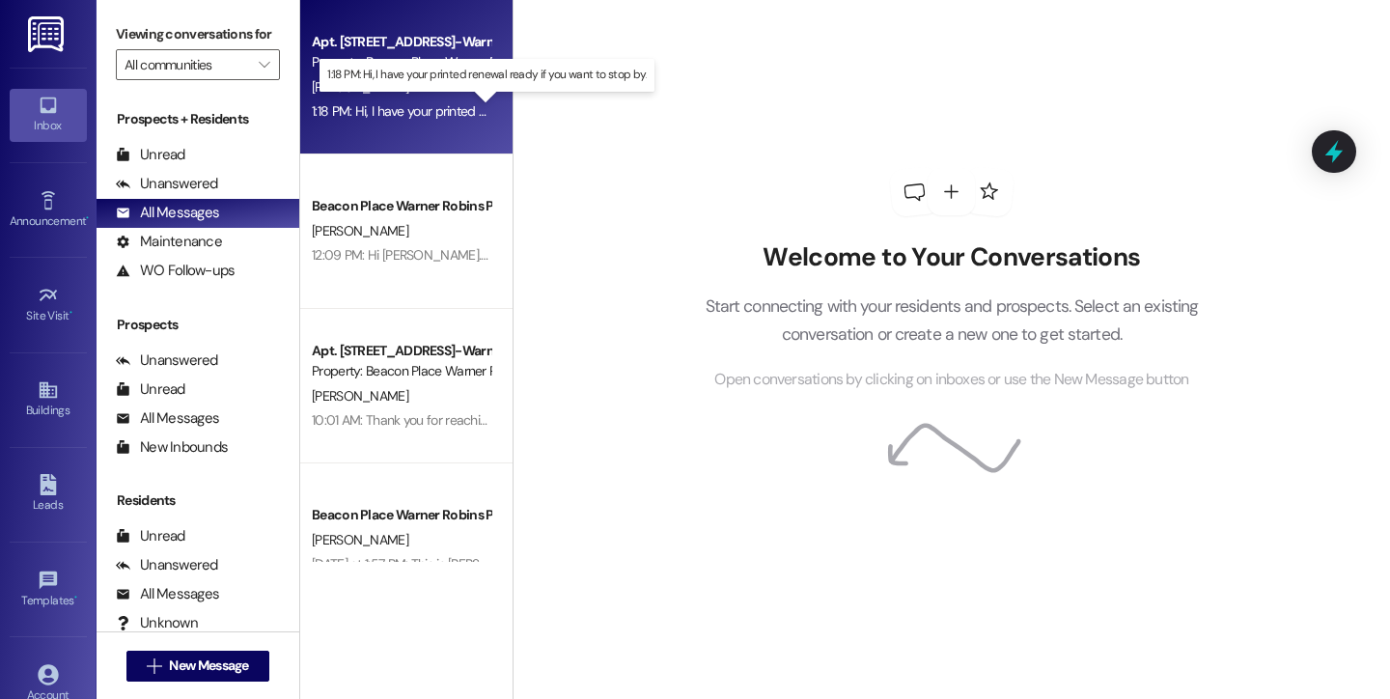
click at [412, 112] on div "1:18 PM: Hi, I have your printed renewal ready if you want to stop by. 1:18 PM:…" at bounding box center [499, 110] width 374 height 17
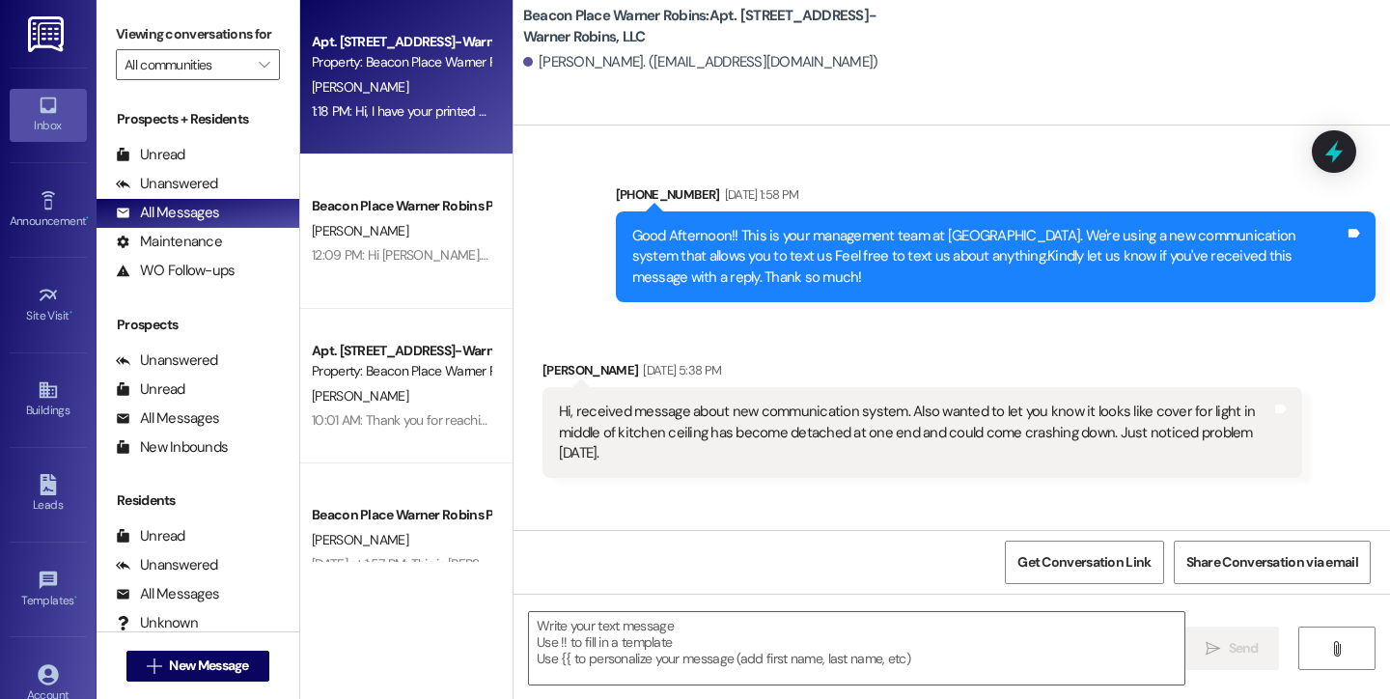
scroll to position [43641, 0]
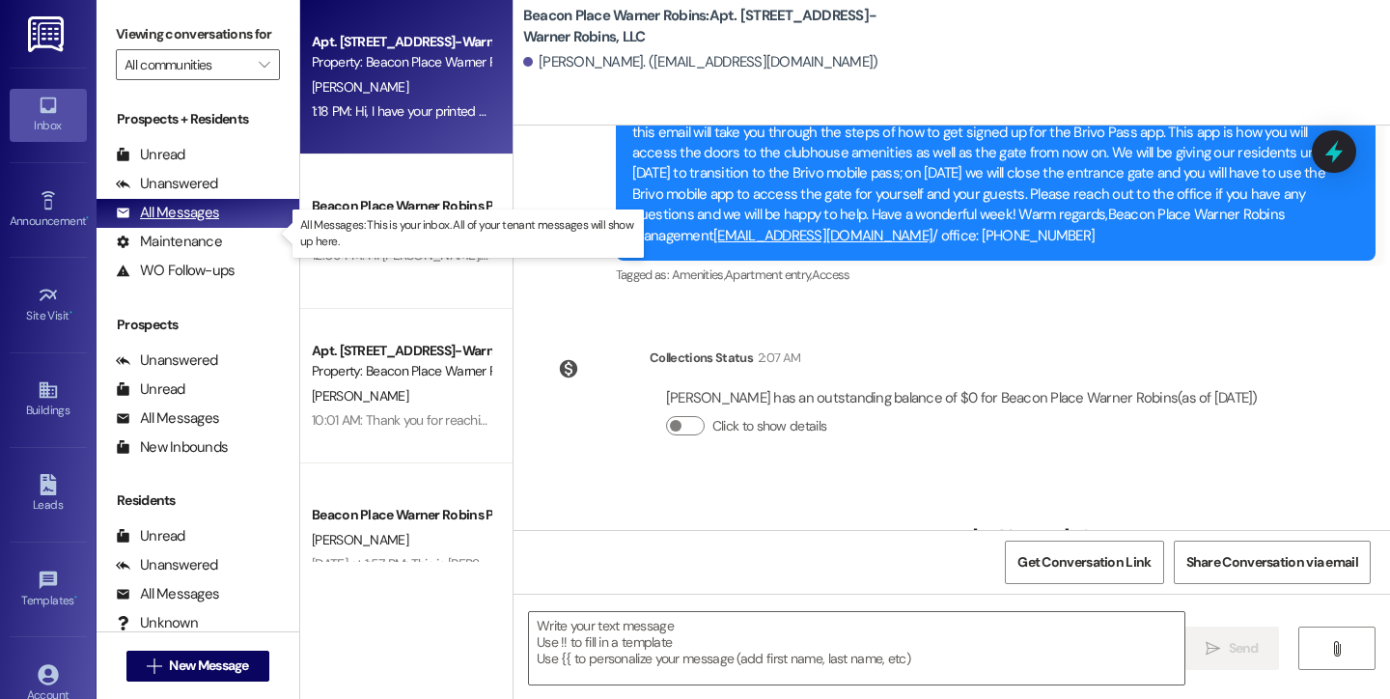
click at [178, 223] on div "All Messages" at bounding box center [167, 213] width 103 height 20
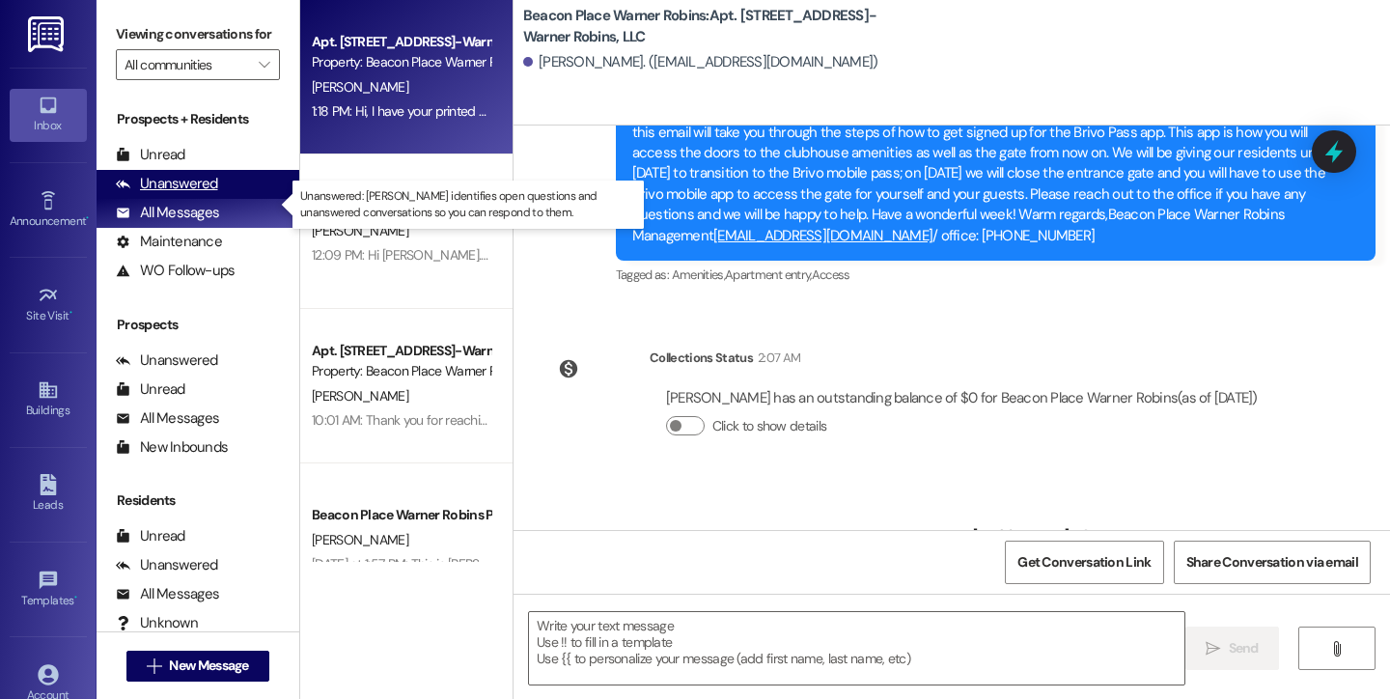
click at [154, 194] on div "Unanswered" at bounding box center [167, 184] width 102 height 20
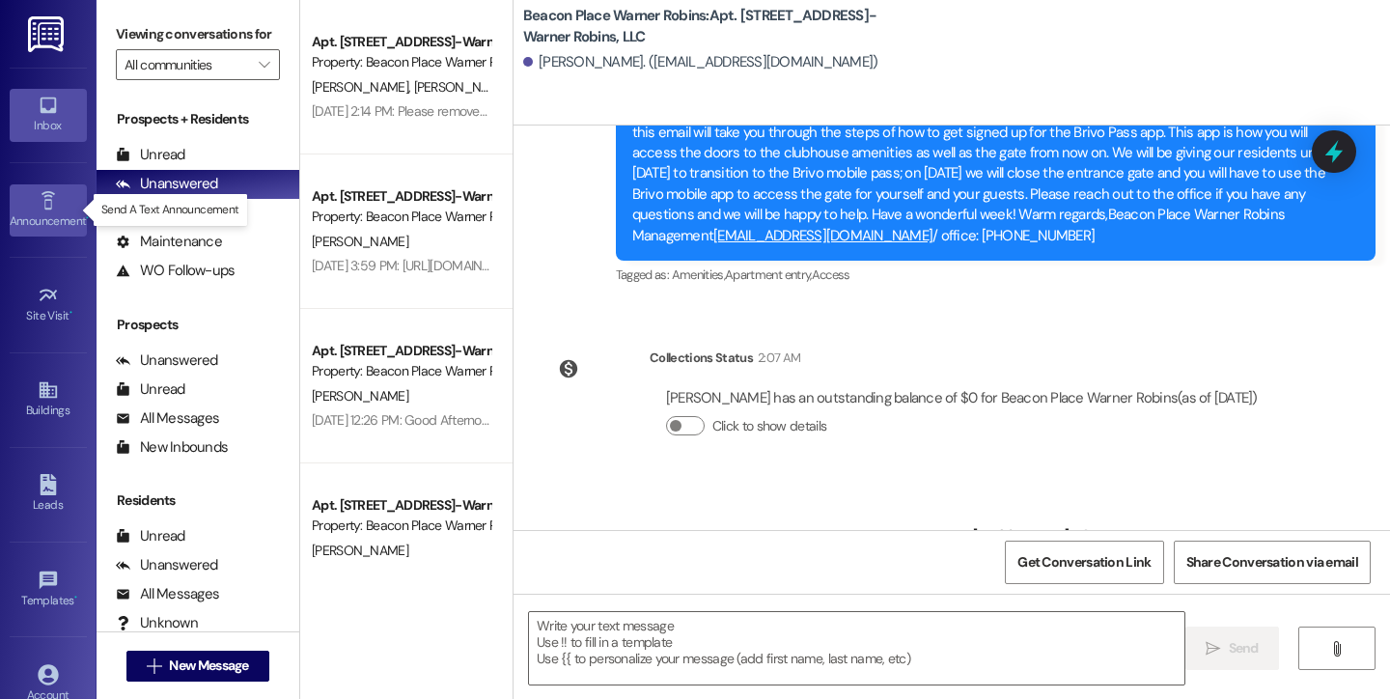
click at [46, 215] on div "Announcement •" at bounding box center [48, 220] width 97 height 19
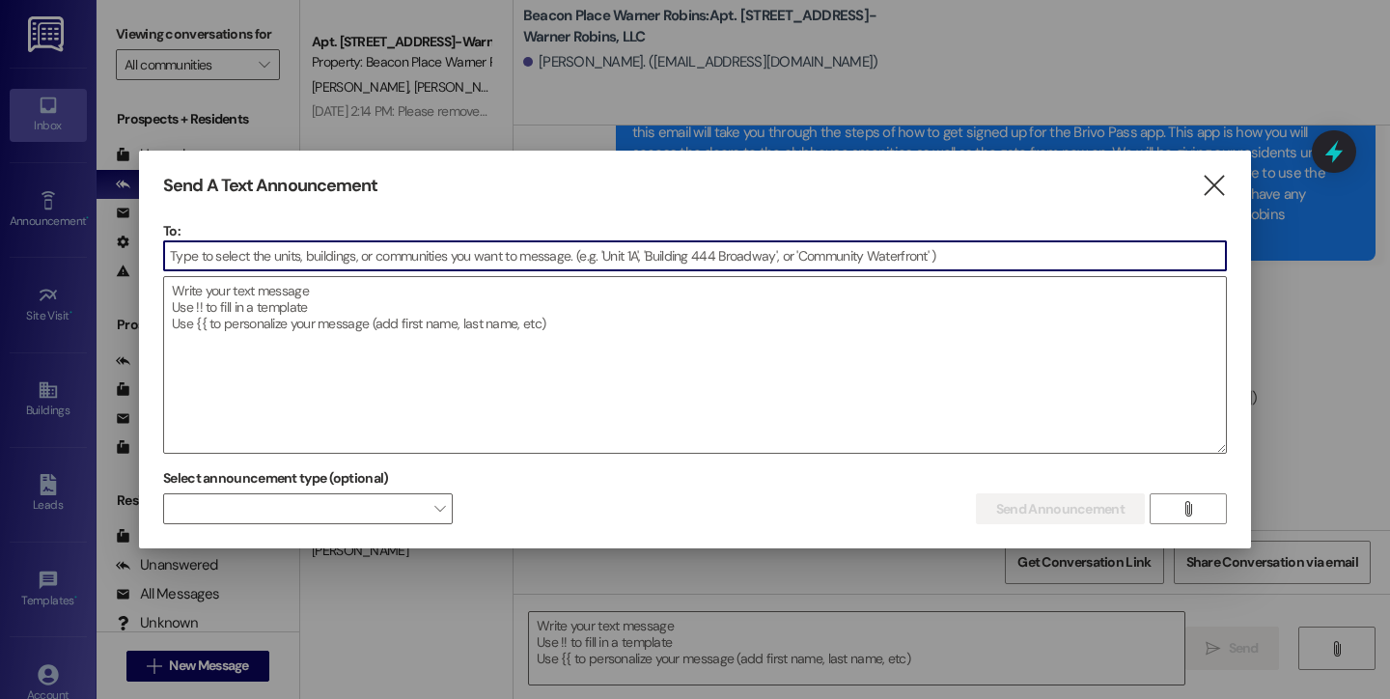
click at [1214, 185] on icon "" at bounding box center [1214, 186] width 26 height 20
